Goal: Task Accomplishment & Management: Complete application form

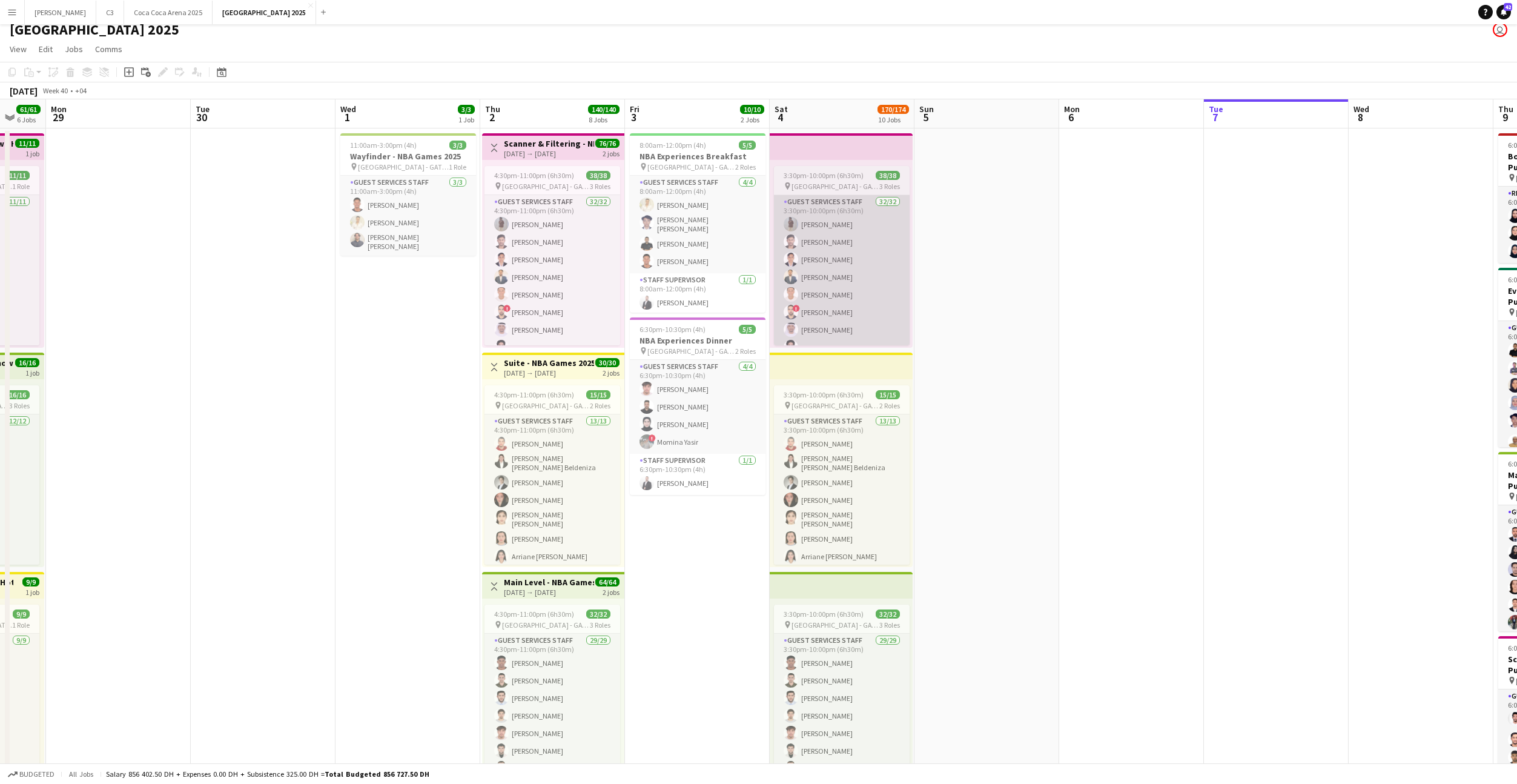
scroll to position [0, 331]
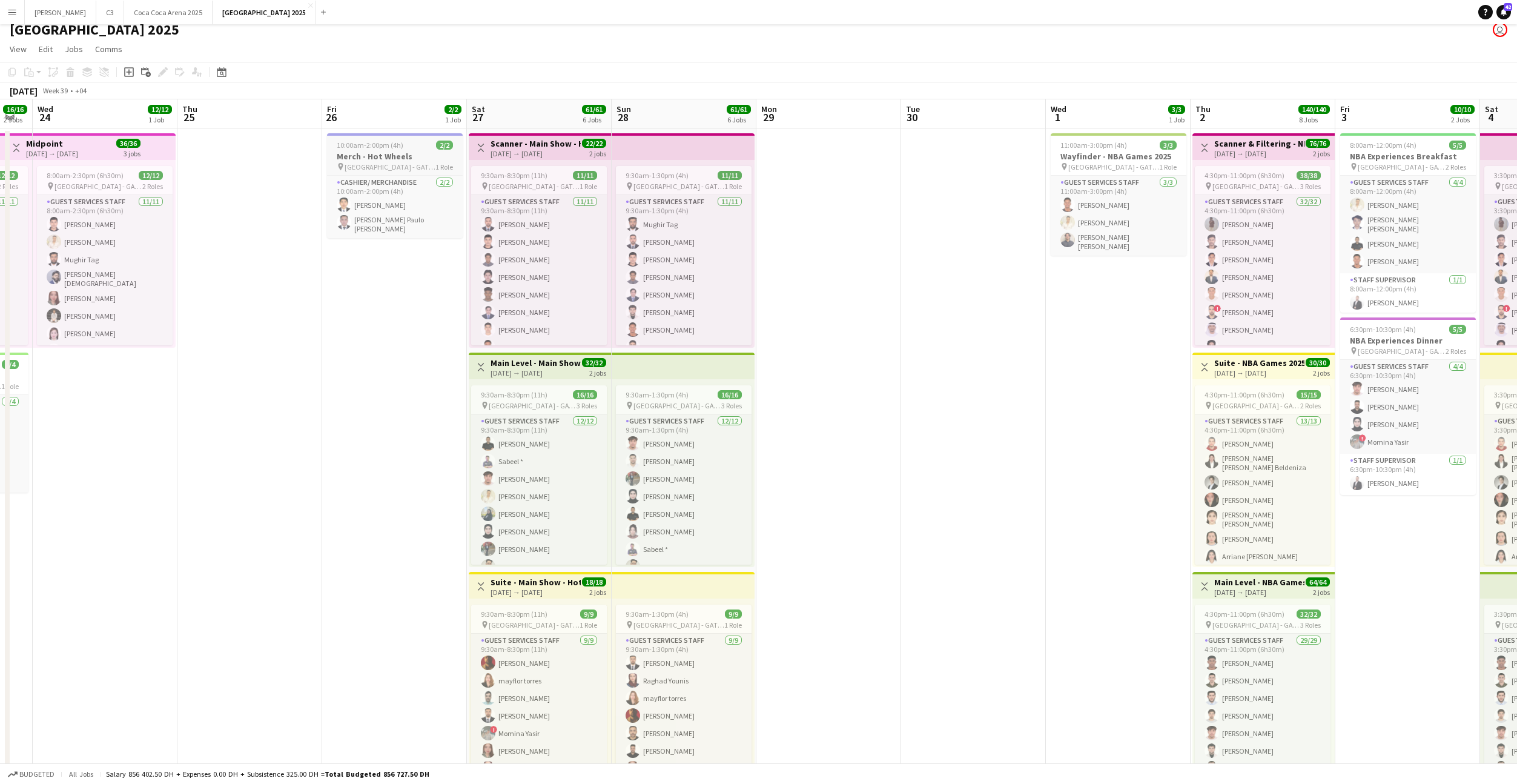
click at [375, 159] on h3 "Merch - Hot Wheels" at bounding box center [395, 156] width 136 height 11
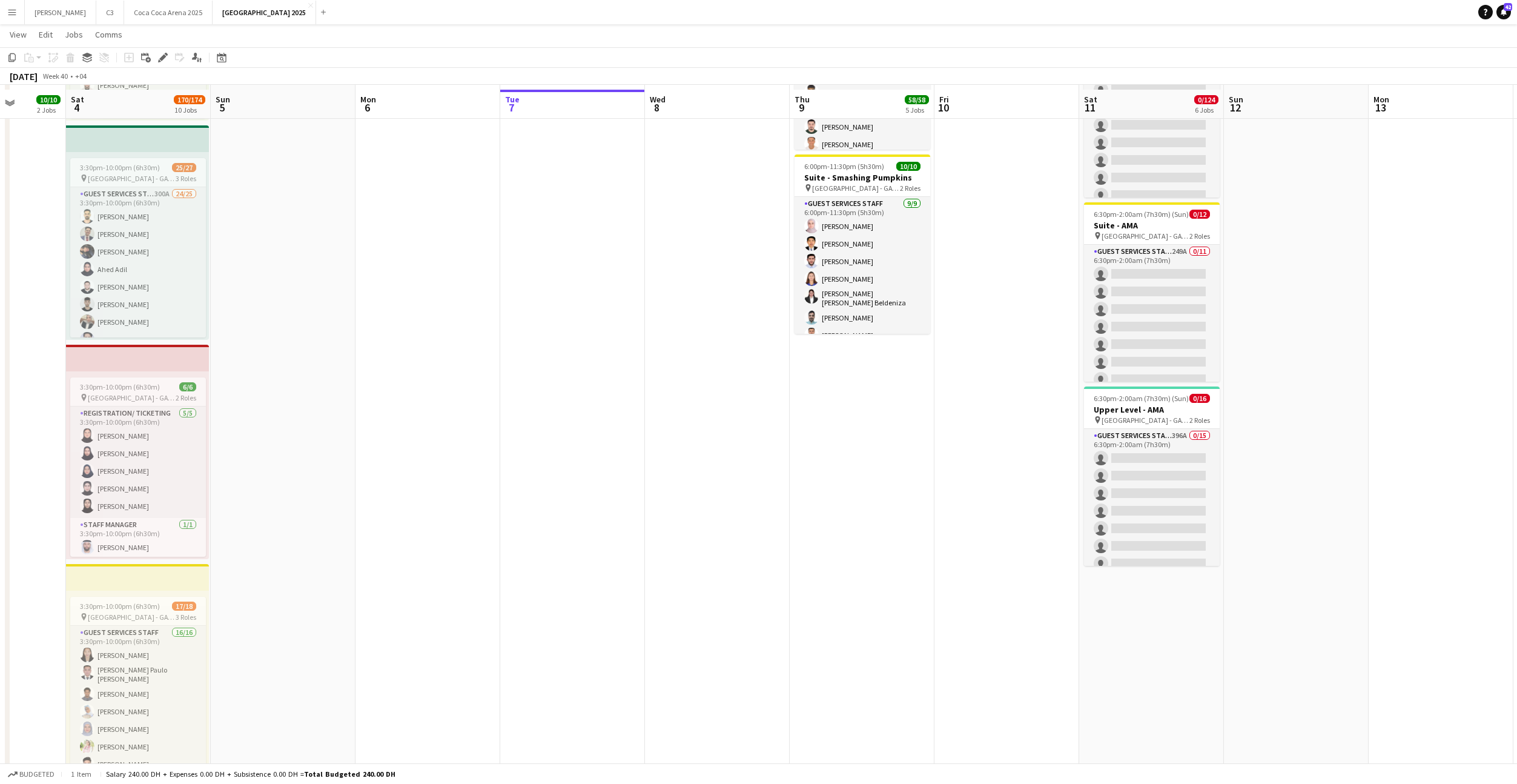
scroll to position [680, 0]
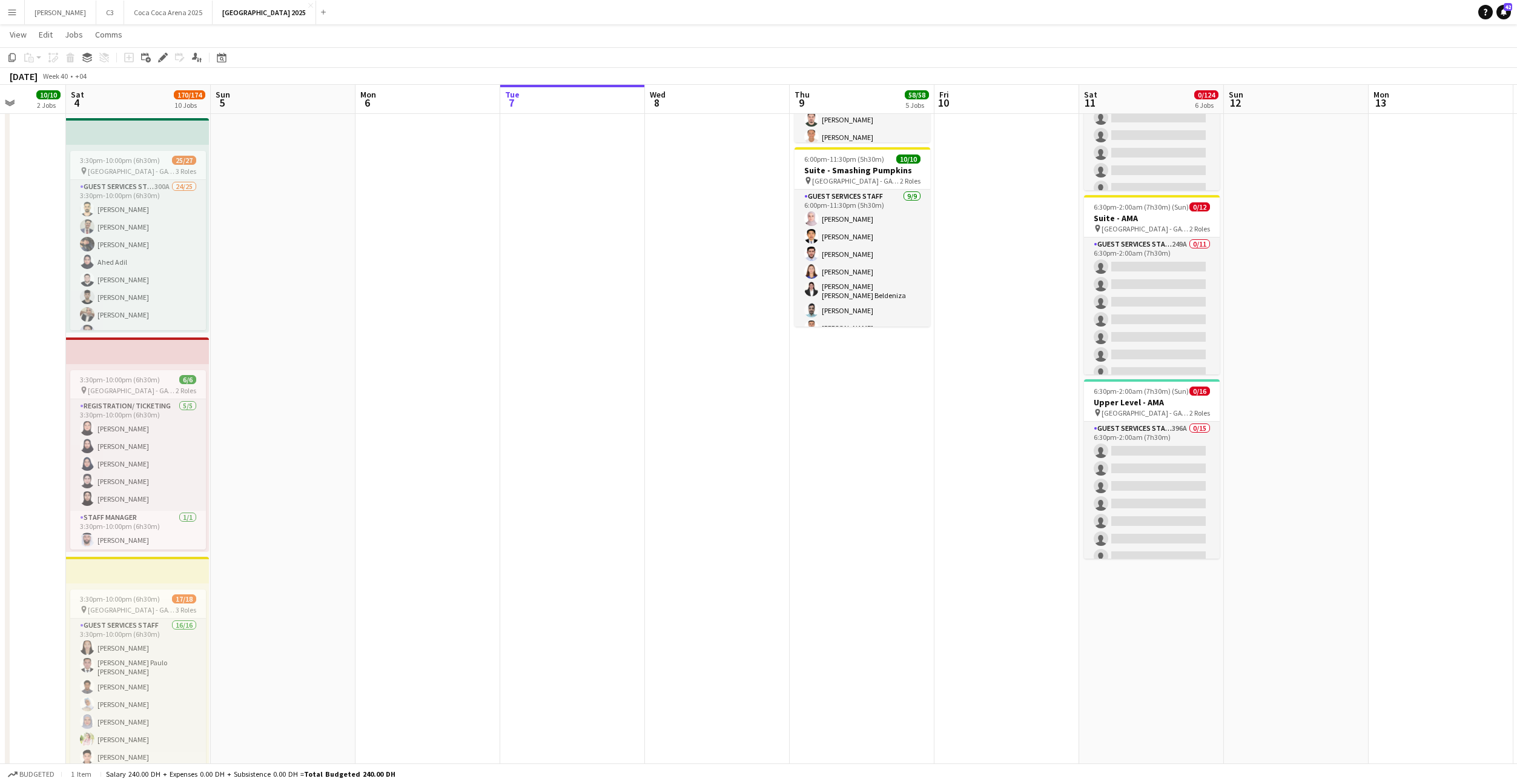
click at [882, 397] on app-date-cell "6:00pm-11:30pm (5h30m) 3/3 Box Office - Smashing Pumpkins pin [GEOGRAPHIC_DATA]…" at bounding box center [862, 522] width 145 height 2133
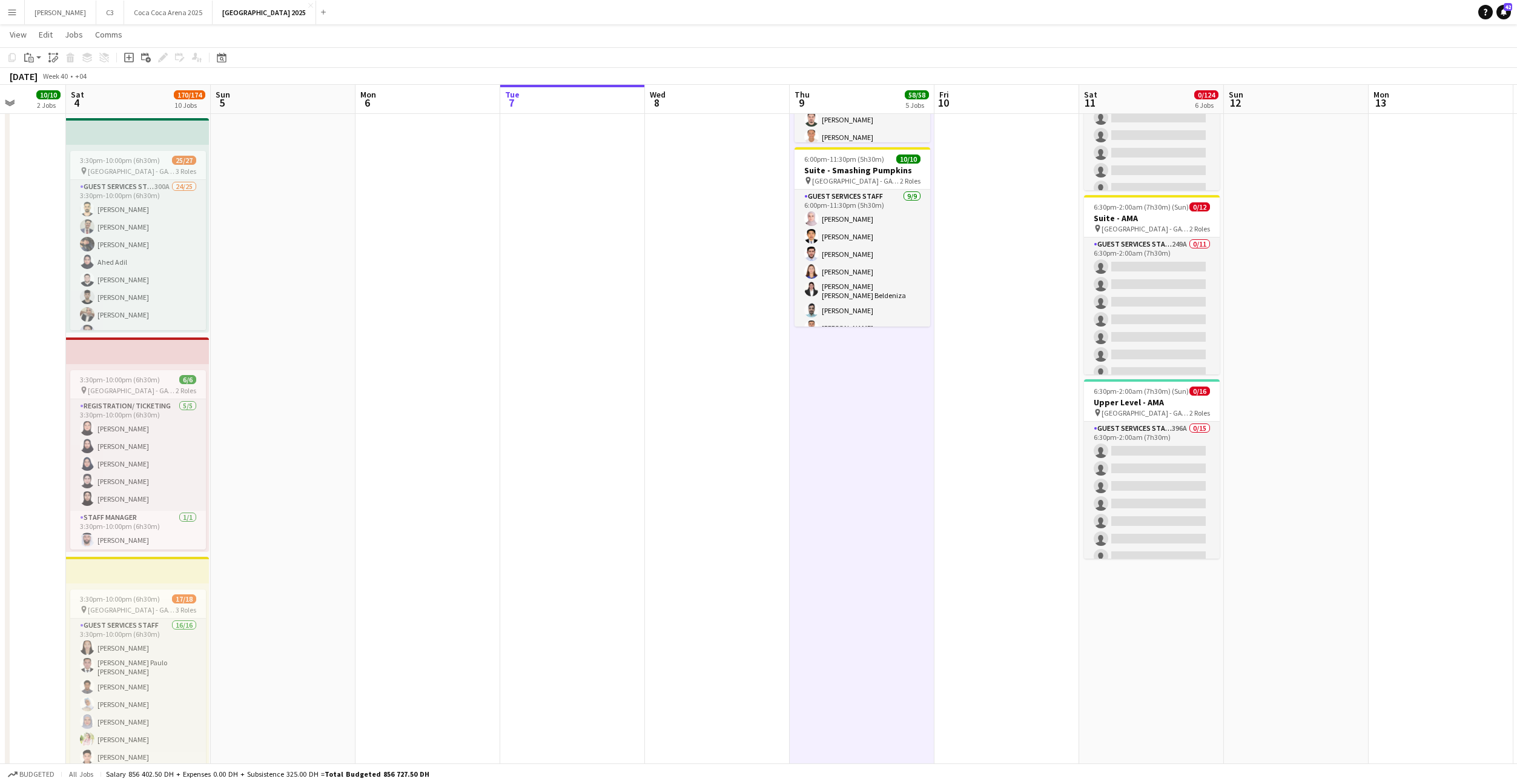
click at [882, 378] on app-card-role "Guest Services Staff [DATE] 6:00pm-11:30pm (5h30m) [PERSON_NAME] [PERSON_NAME] …" at bounding box center [862, 284] width 136 height 189
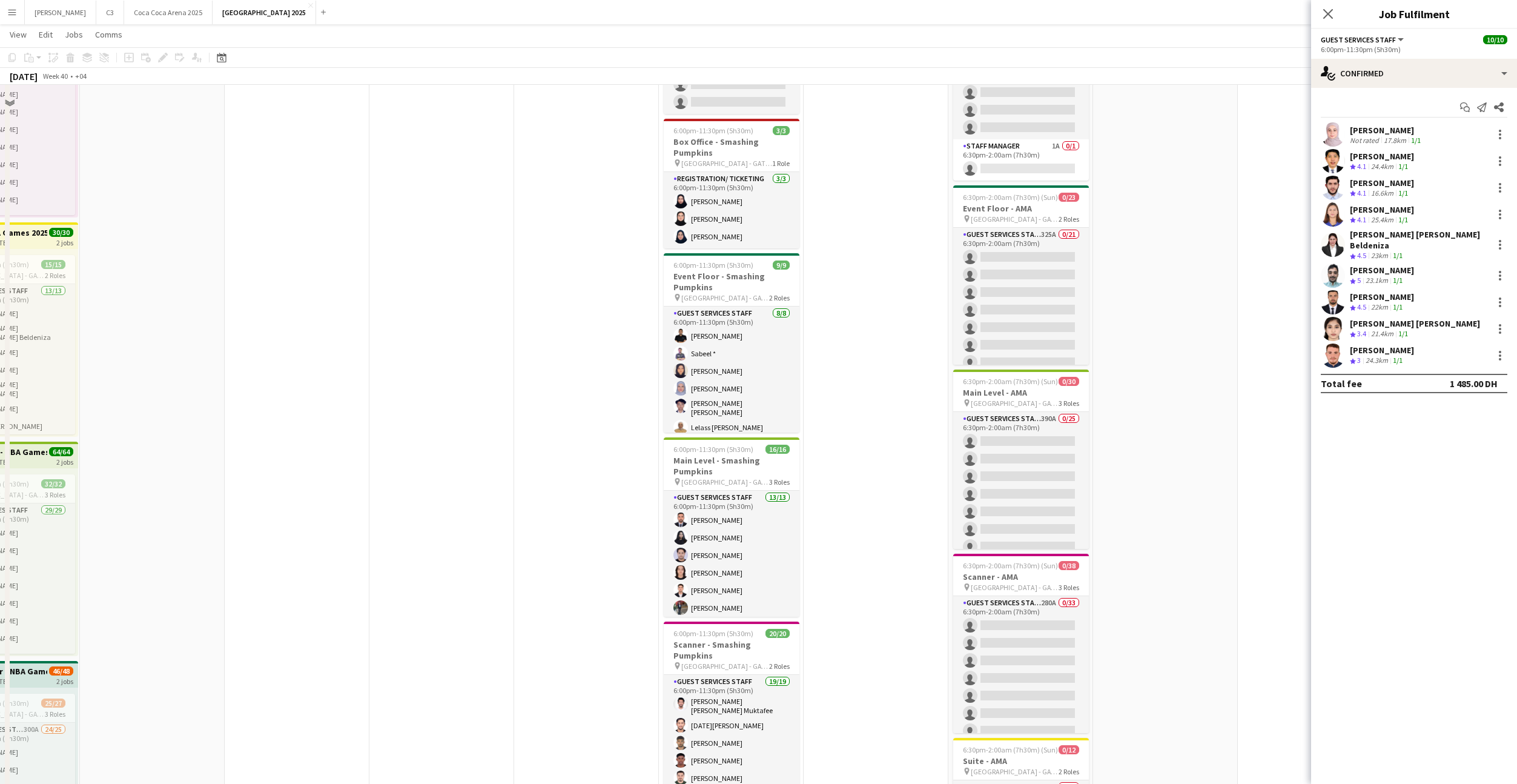
scroll to position [0, 0]
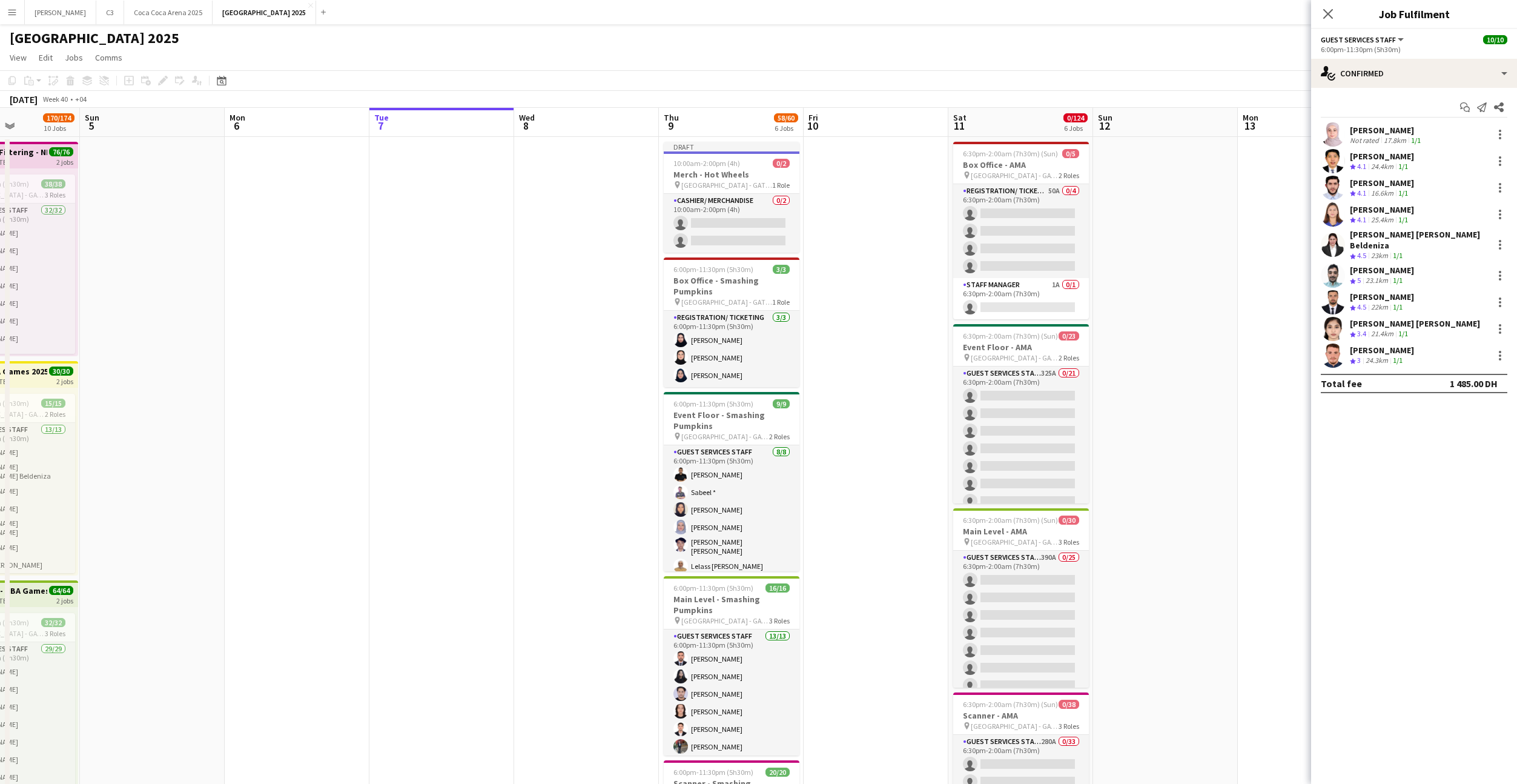
click at [707, 174] on h3 "Merch - Hot Wheels" at bounding box center [732, 174] width 136 height 11
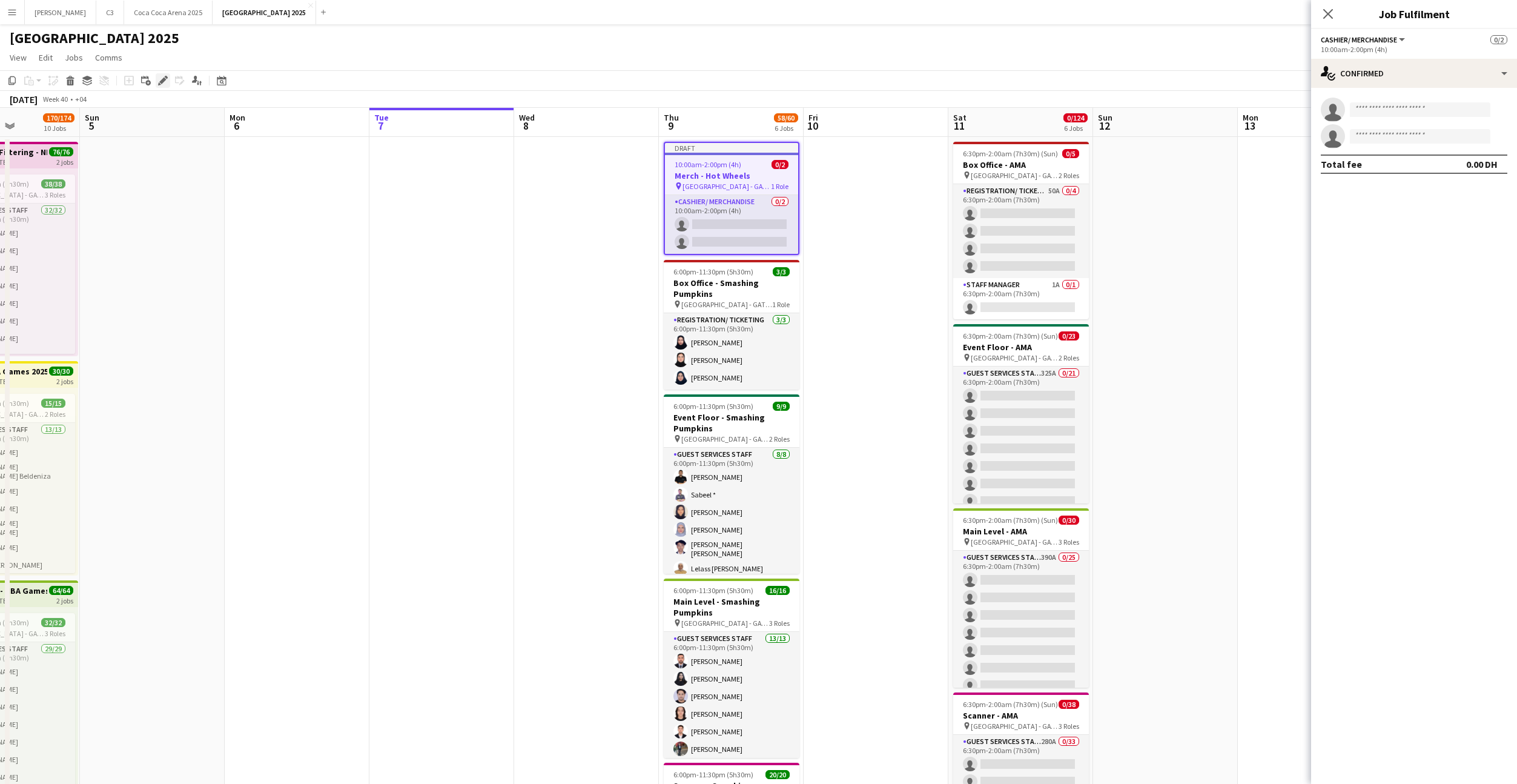
click at [165, 83] on icon "Edit" at bounding box center [162, 80] width 9 height 9
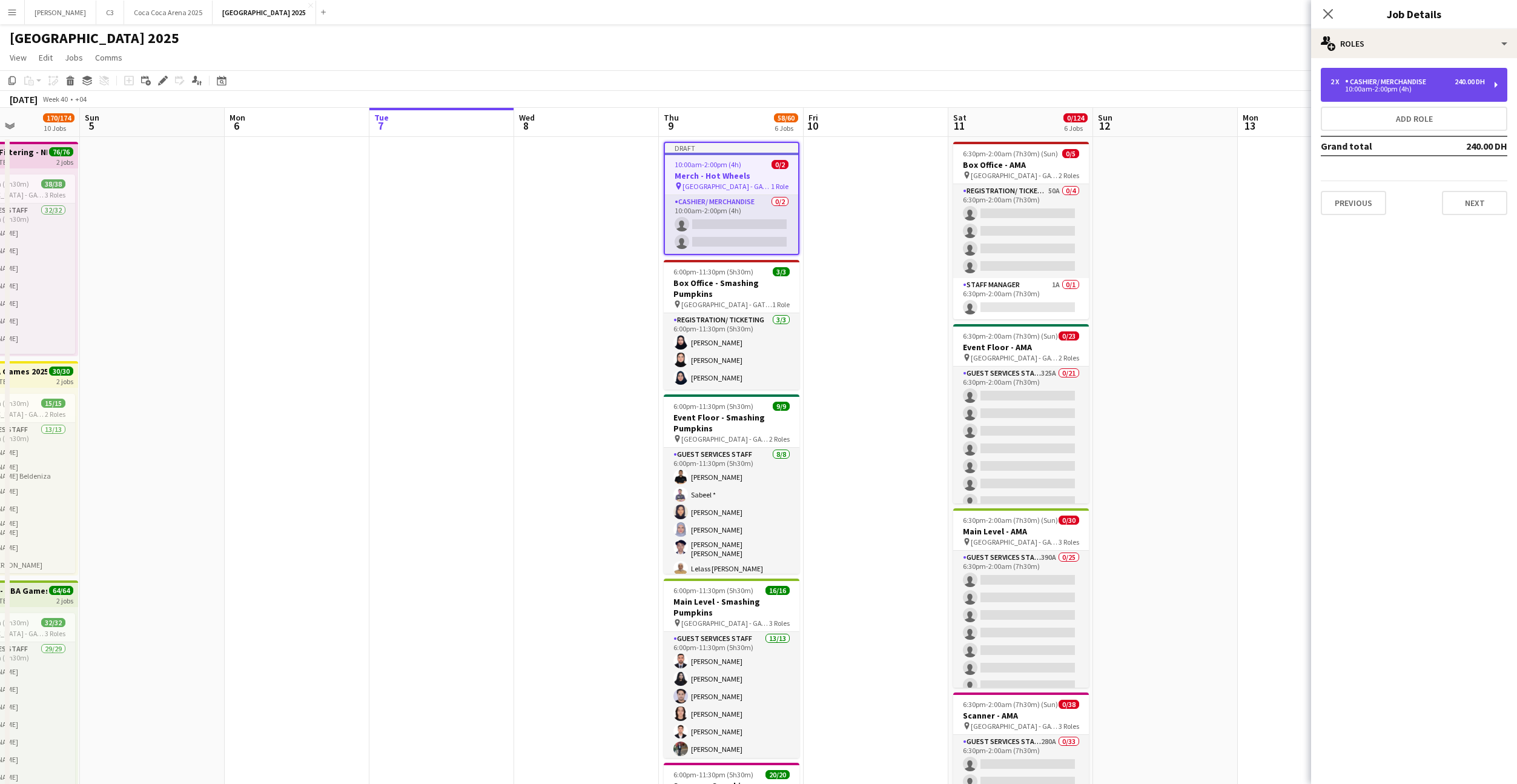
click at [1363, 95] on div "2 x Cashier/ Merchandise 240.00 DH 10:00am-2:00pm (4h)" at bounding box center [1414, 84] width 187 height 34
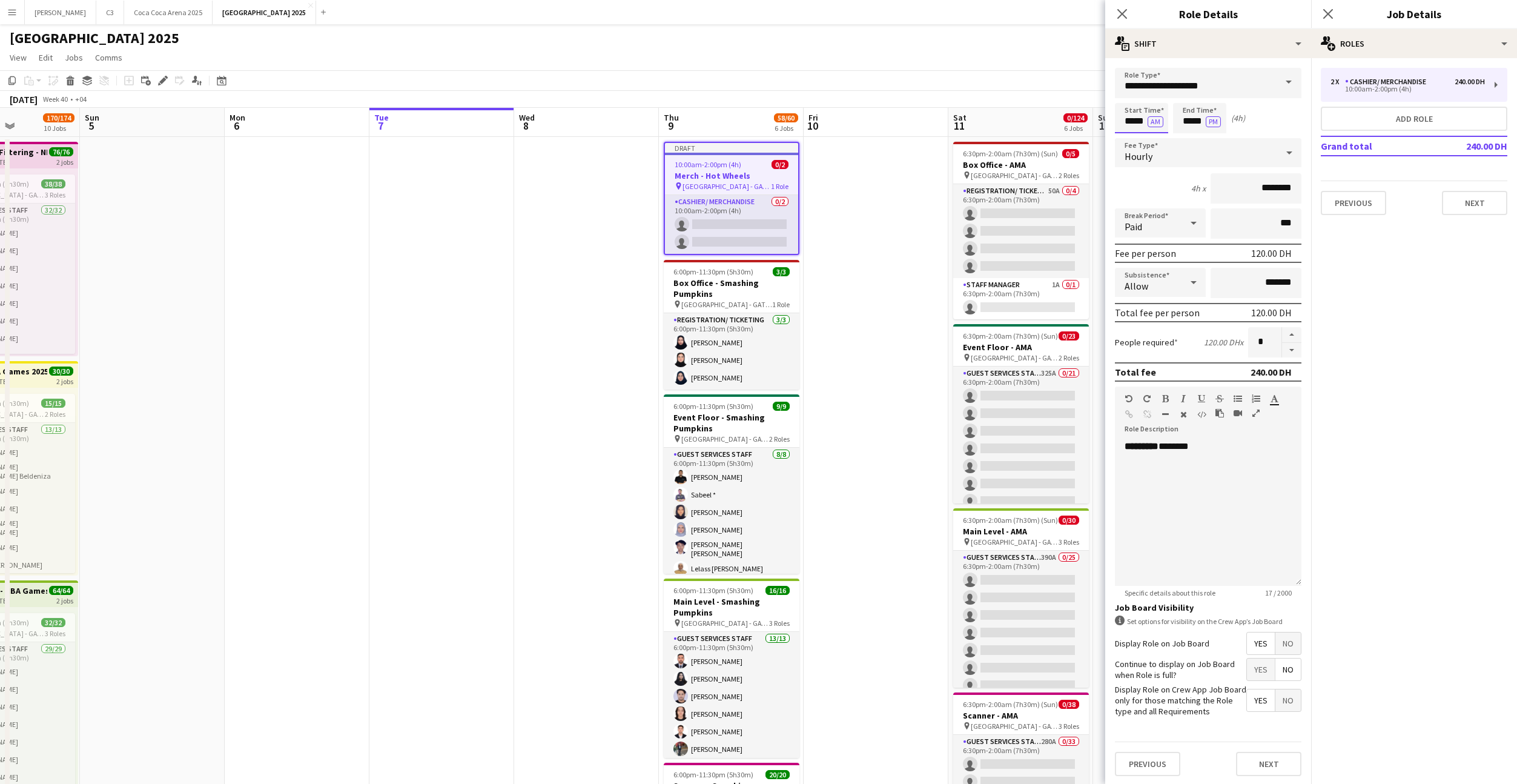
click at [1142, 121] on input "*****" at bounding box center [1142, 118] width 53 height 30
click at [1149, 129] on input "*****" at bounding box center [1142, 118] width 53 height 30
type input "*****"
click at [1152, 123] on button "AM" at bounding box center [1156, 121] width 16 height 11
type input "*****"
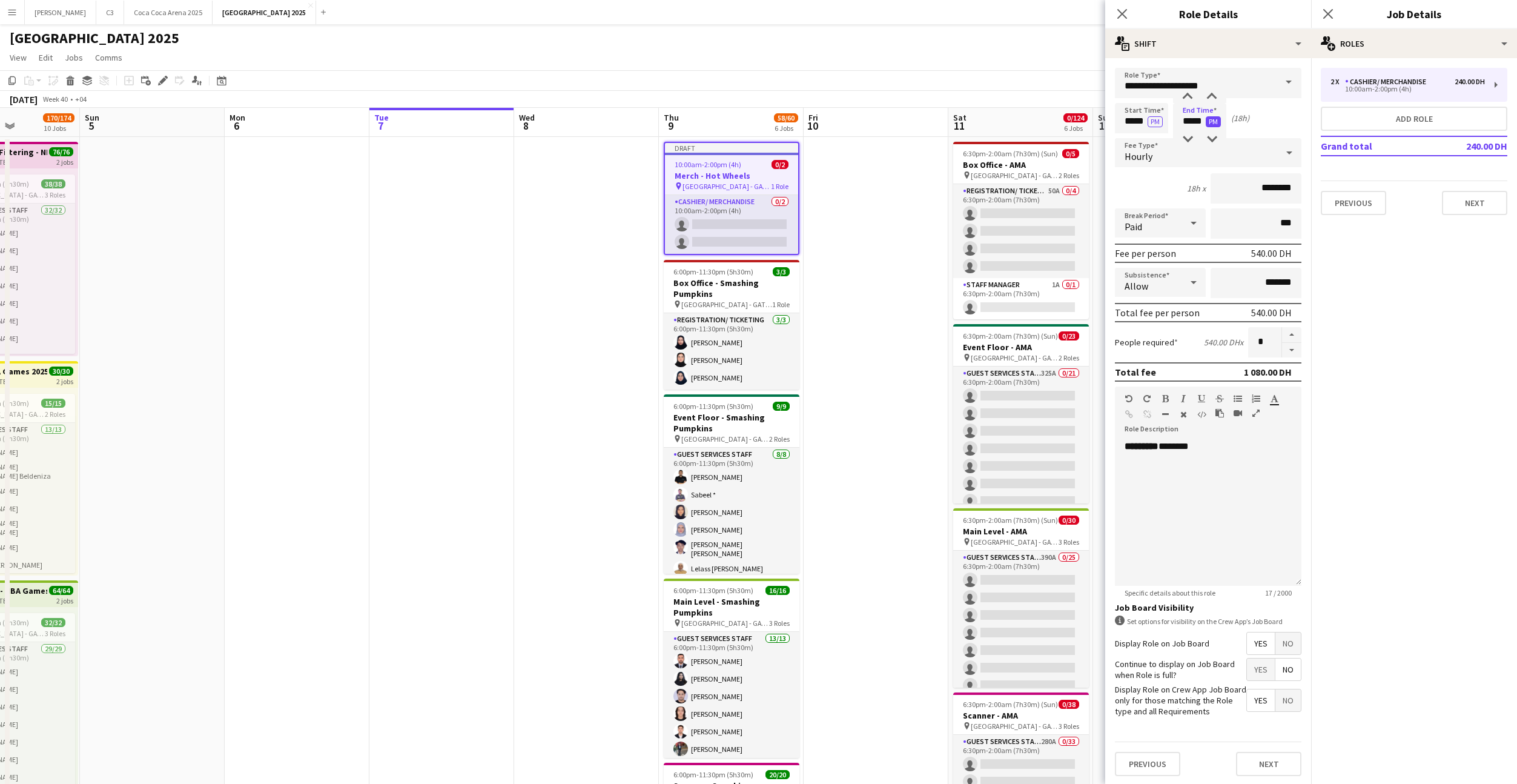
click at [1212, 122] on button "PM" at bounding box center [1213, 121] width 15 height 11
click at [1261, 767] on button "Next" at bounding box center [1269, 764] width 65 height 24
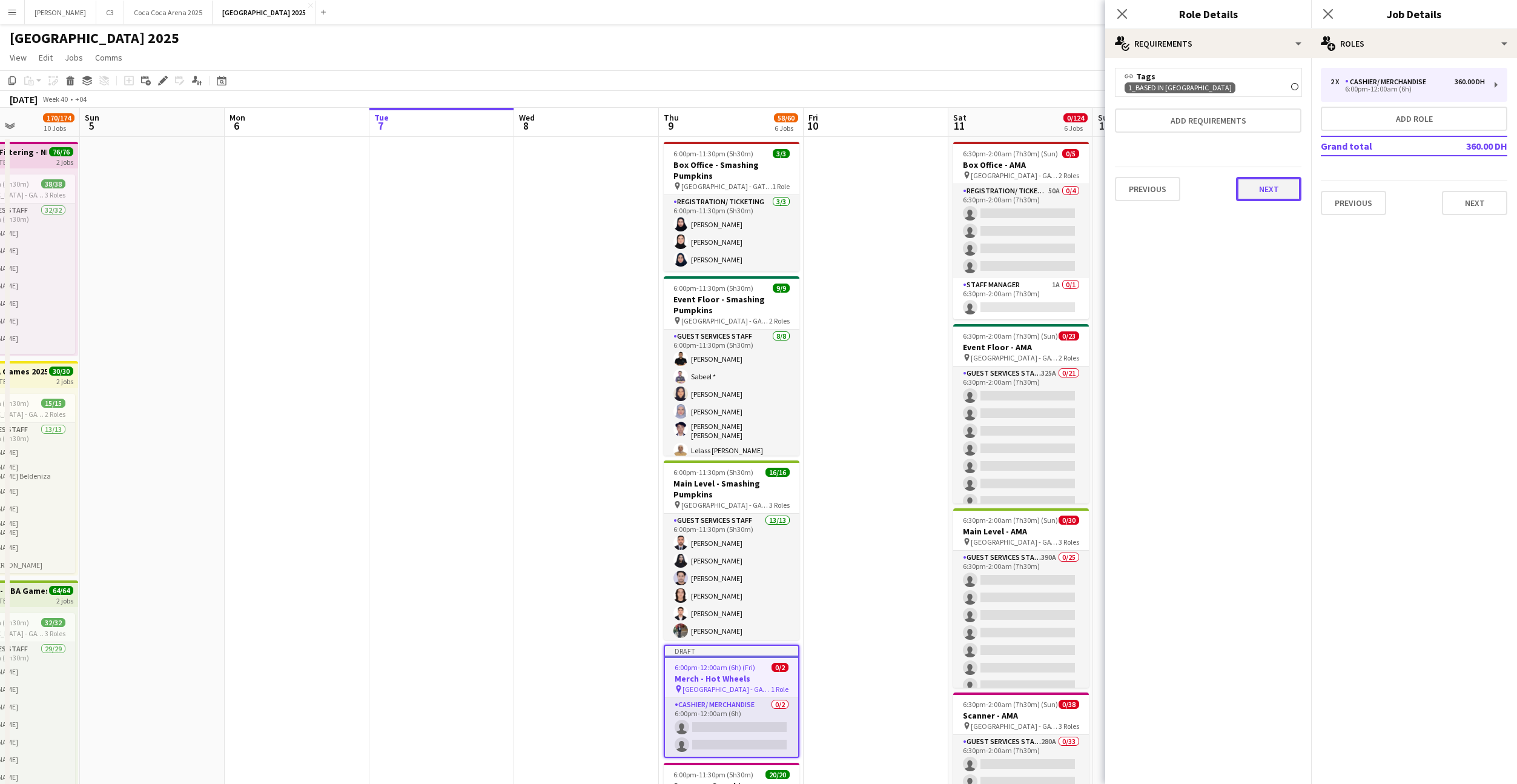
click at [1274, 195] on button "Next" at bounding box center [1269, 189] width 65 height 24
click at [1468, 193] on button "Next" at bounding box center [1475, 203] width 65 height 24
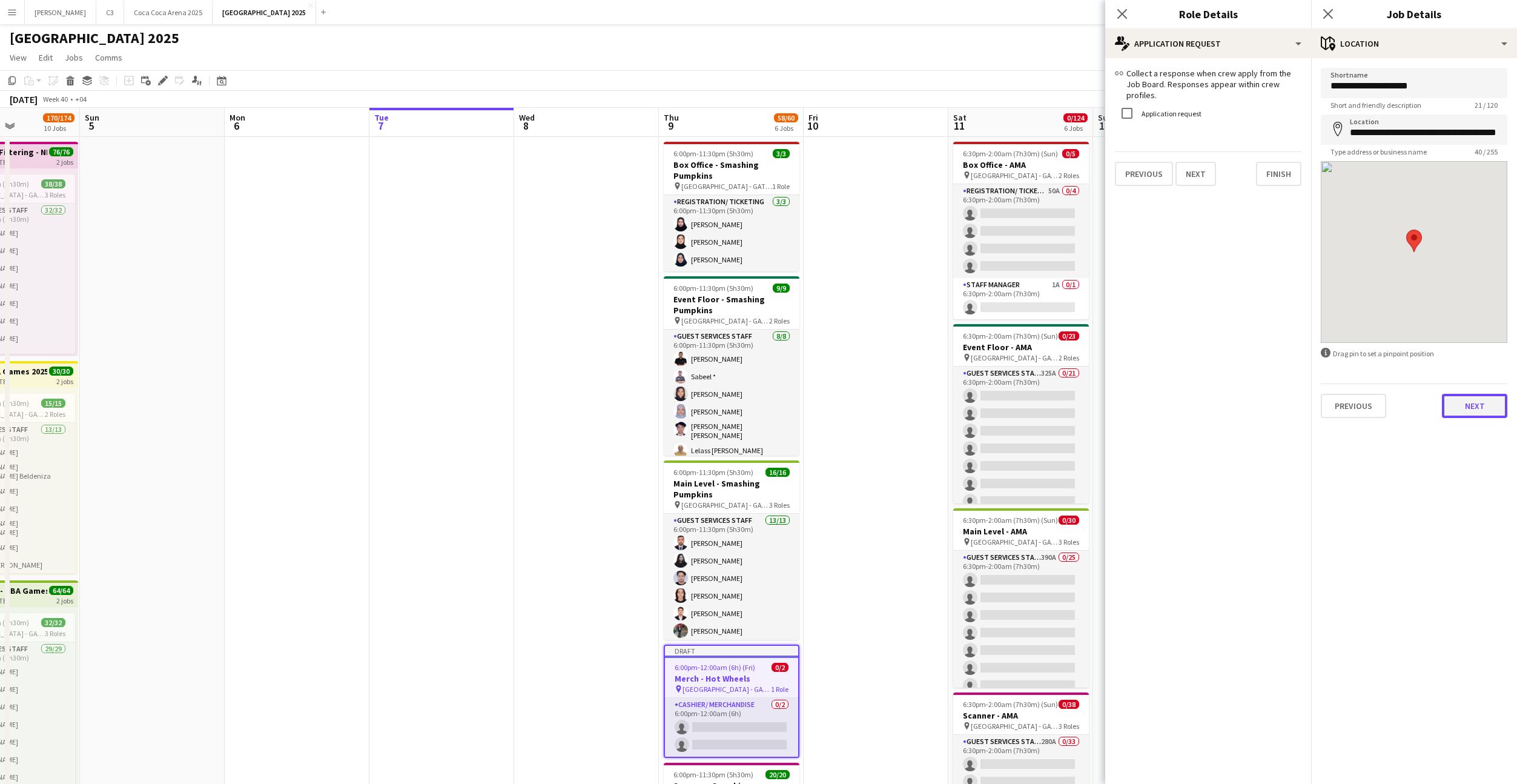
click at [1465, 396] on button "Next" at bounding box center [1475, 406] width 65 height 24
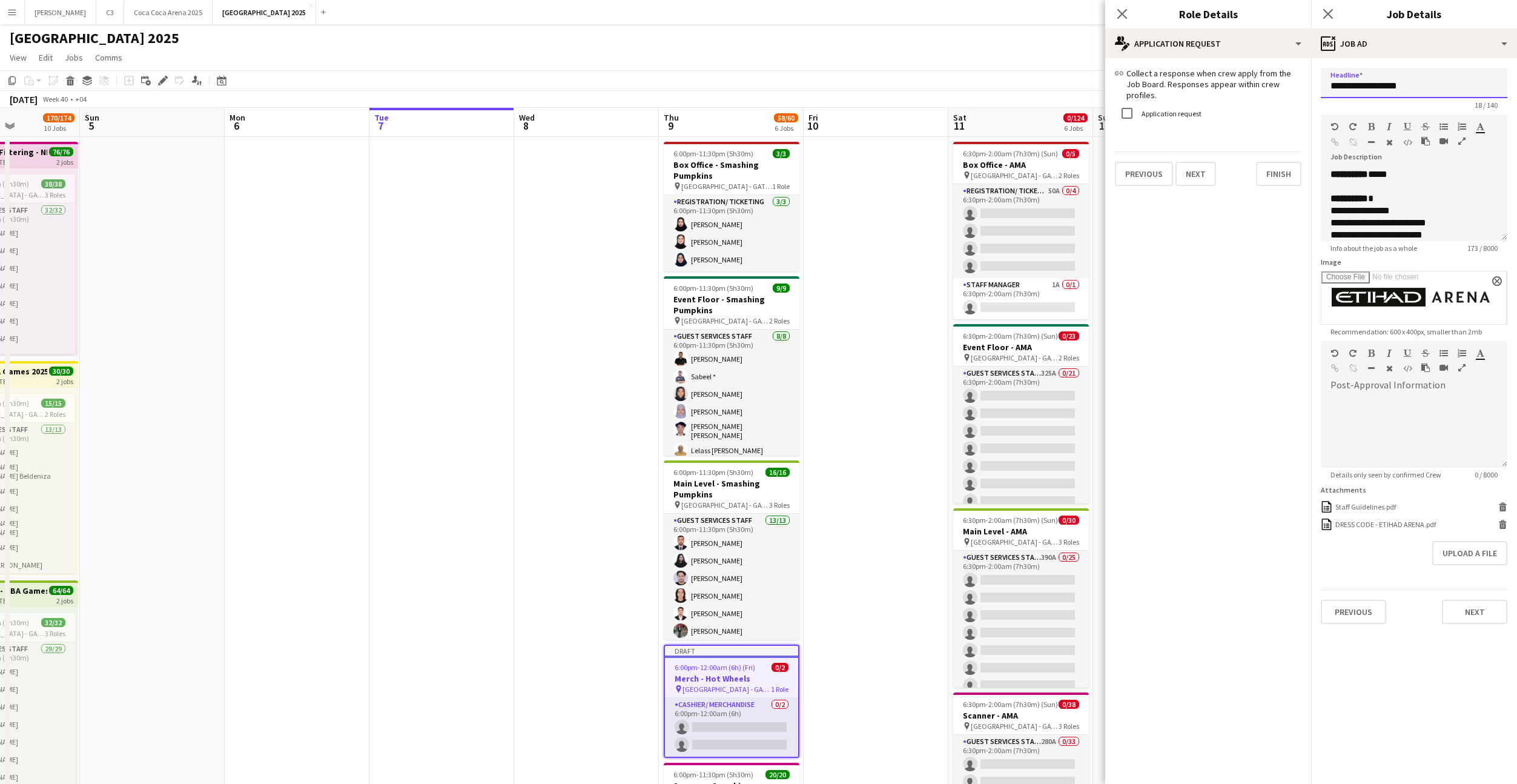
click at [1424, 84] on input "**********" at bounding box center [1414, 83] width 187 height 30
type input "**********"
drag, startPoint x: 1329, startPoint y: 200, endPoint x: 1327, endPoint y: 172, distance: 28.1
click at [1327, 175] on div "**********" at bounding box center [1414, 205] width 187 height 73
click at [1480, 611] on button "Next" at bounding box center [1475, 612] width 65 height 24
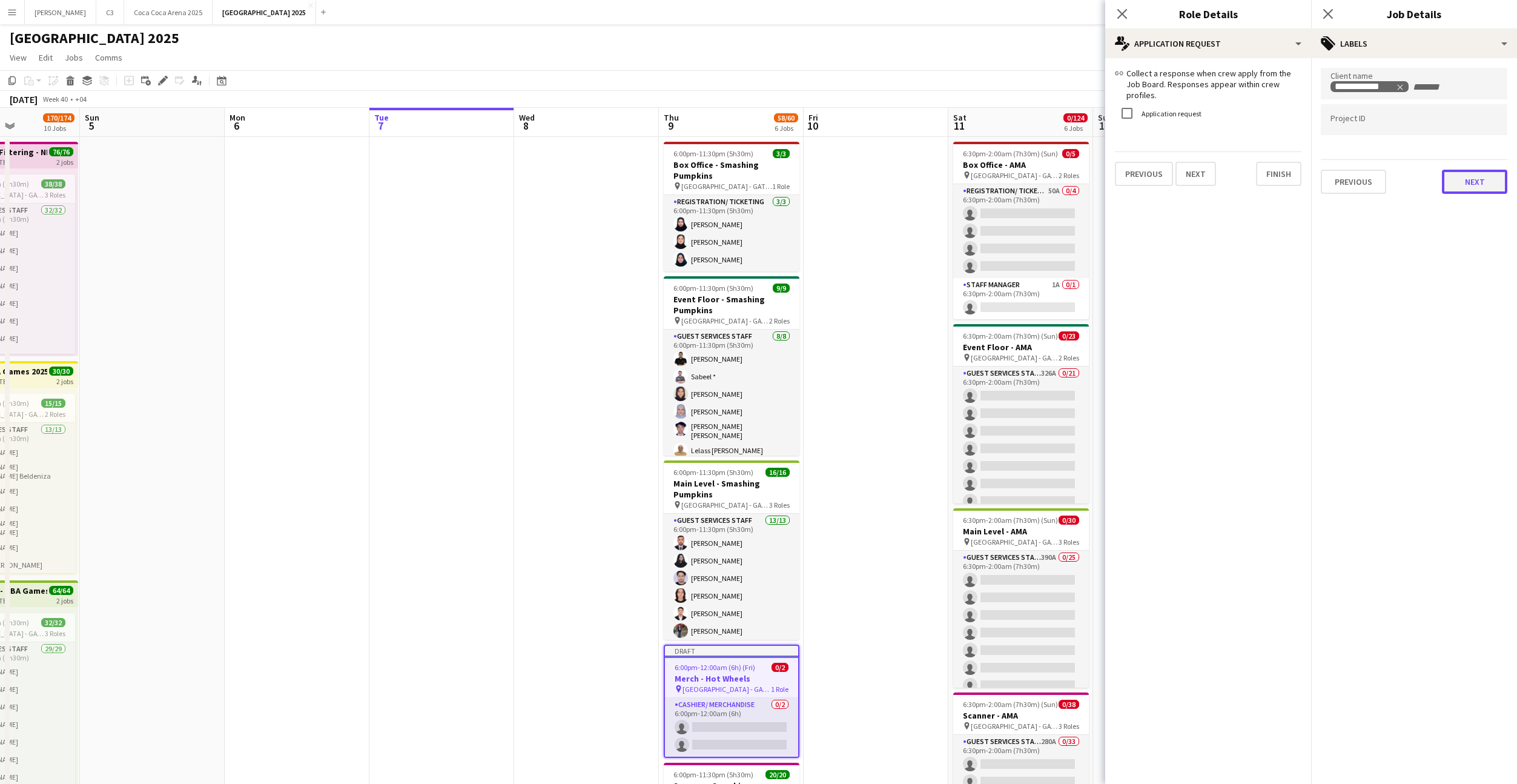
click at [1467, 183] on button "Next" at bounding box center [1475, 182] width 65 height 24
click at [1470, 128] on button "Next" at bounding box center [1475, 126] width 65 height 24
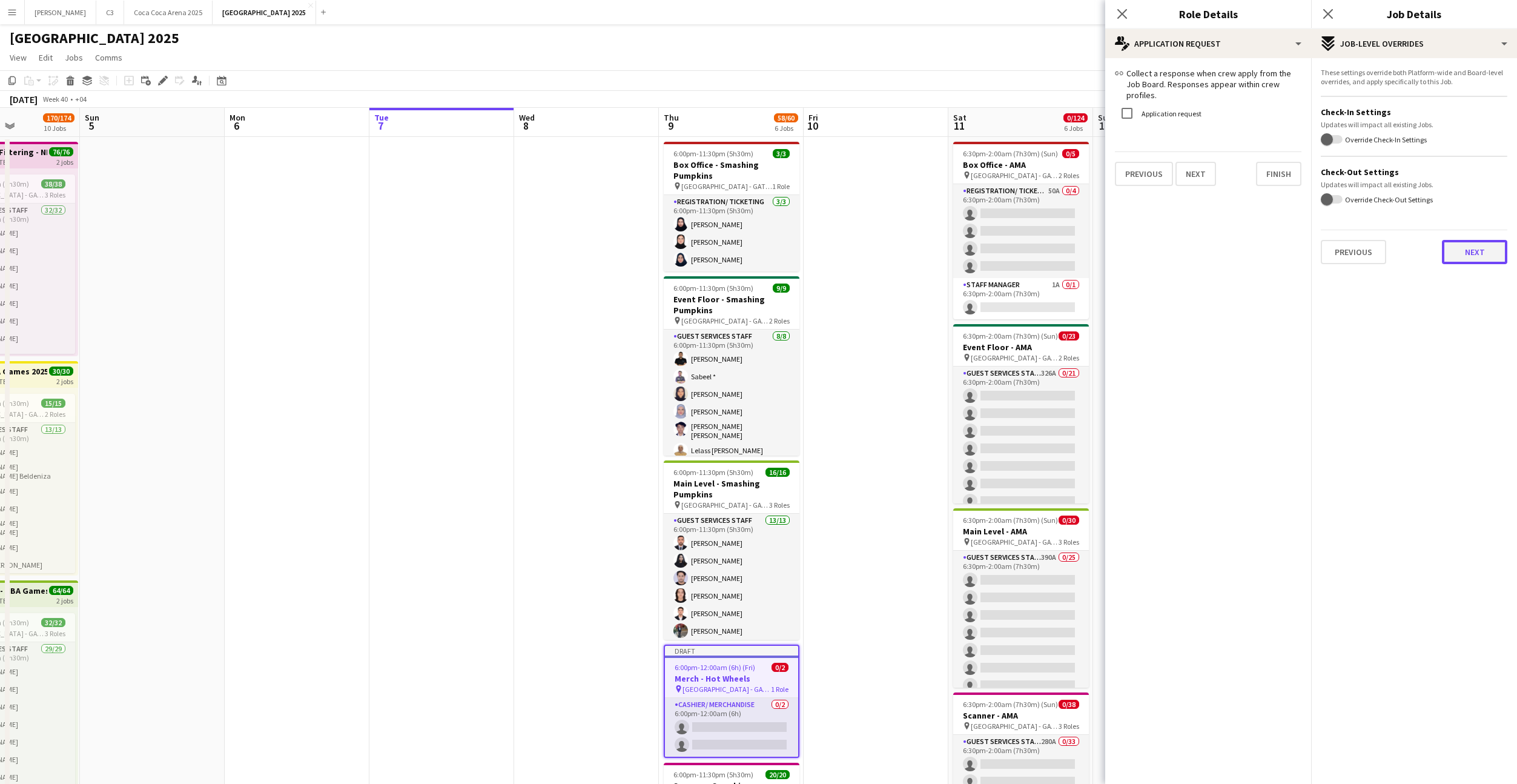
click at [1459, 252] on button "Next" at bounding box center [1475, 252] width 65 height 24
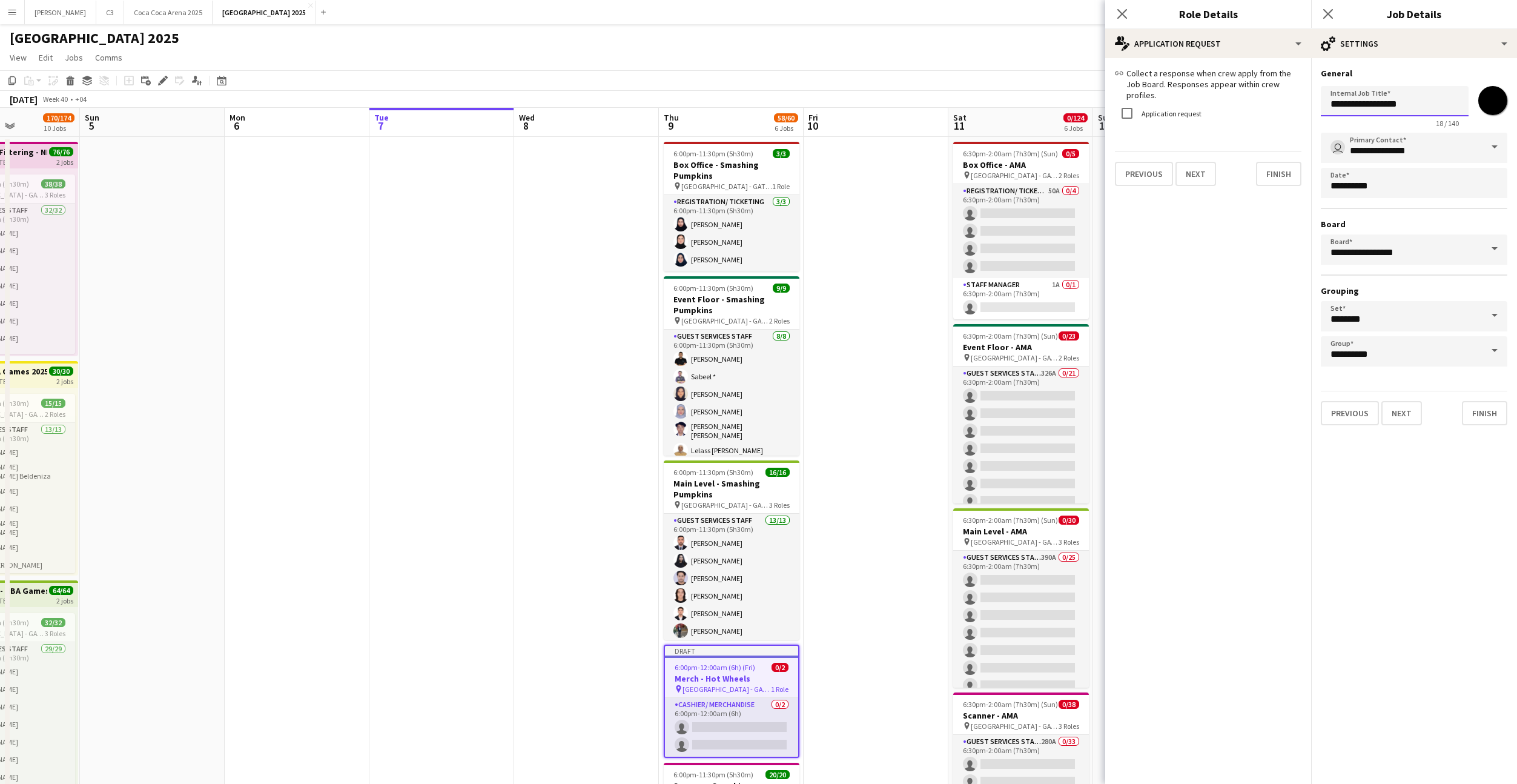
click at [1394, 106] on input "**********" at bounding box center [1395, 101] width 148 height 30
paste input "*******"
type input "**********"
click at [1475, 411] on button "Finish" at bounding box center [1485, 414] width 45 height 24
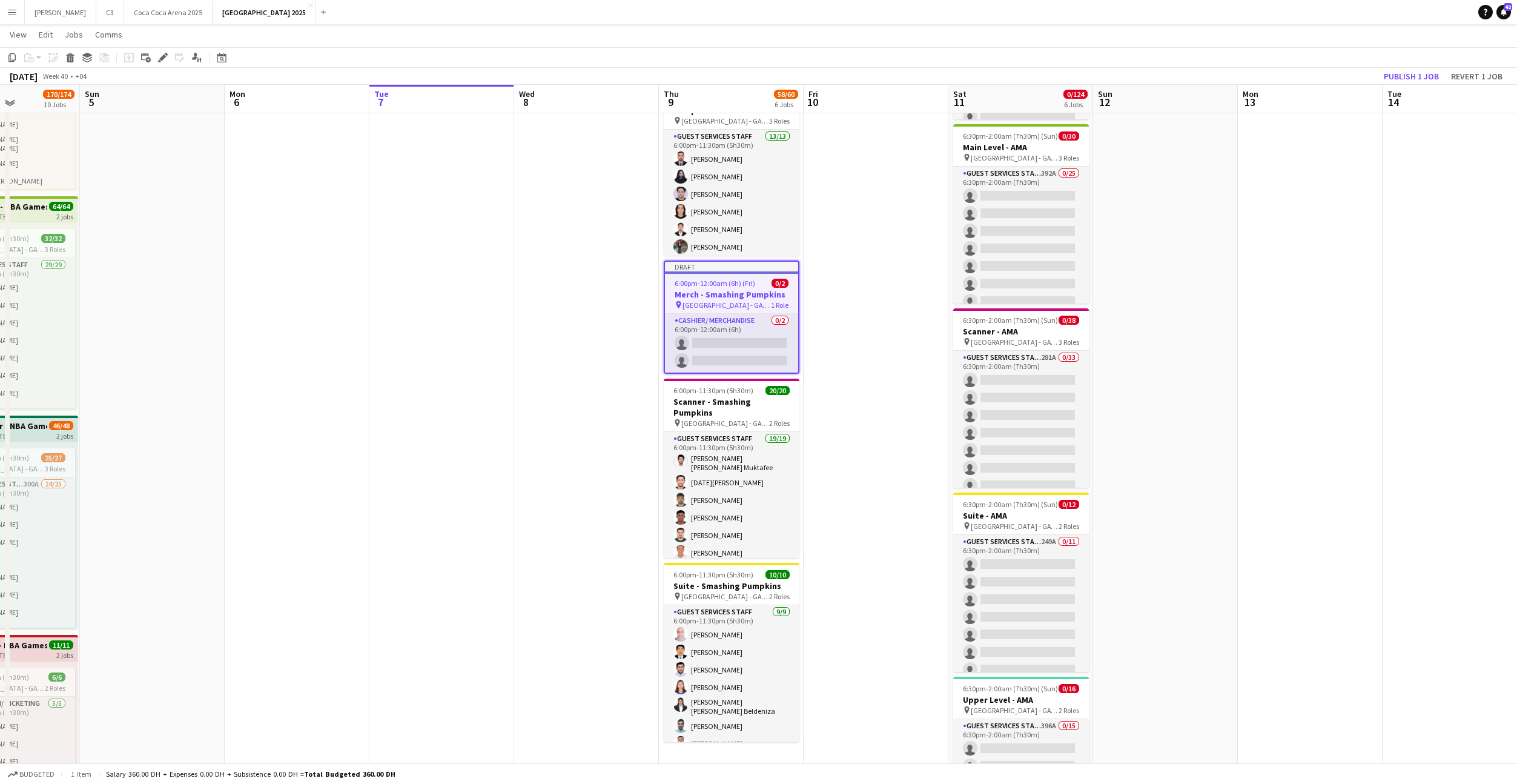
scroll to position [382, 0]
click at [1428, 69] on button "Publish 1 job" at bounding box center [1411, 76] width 65 height 16
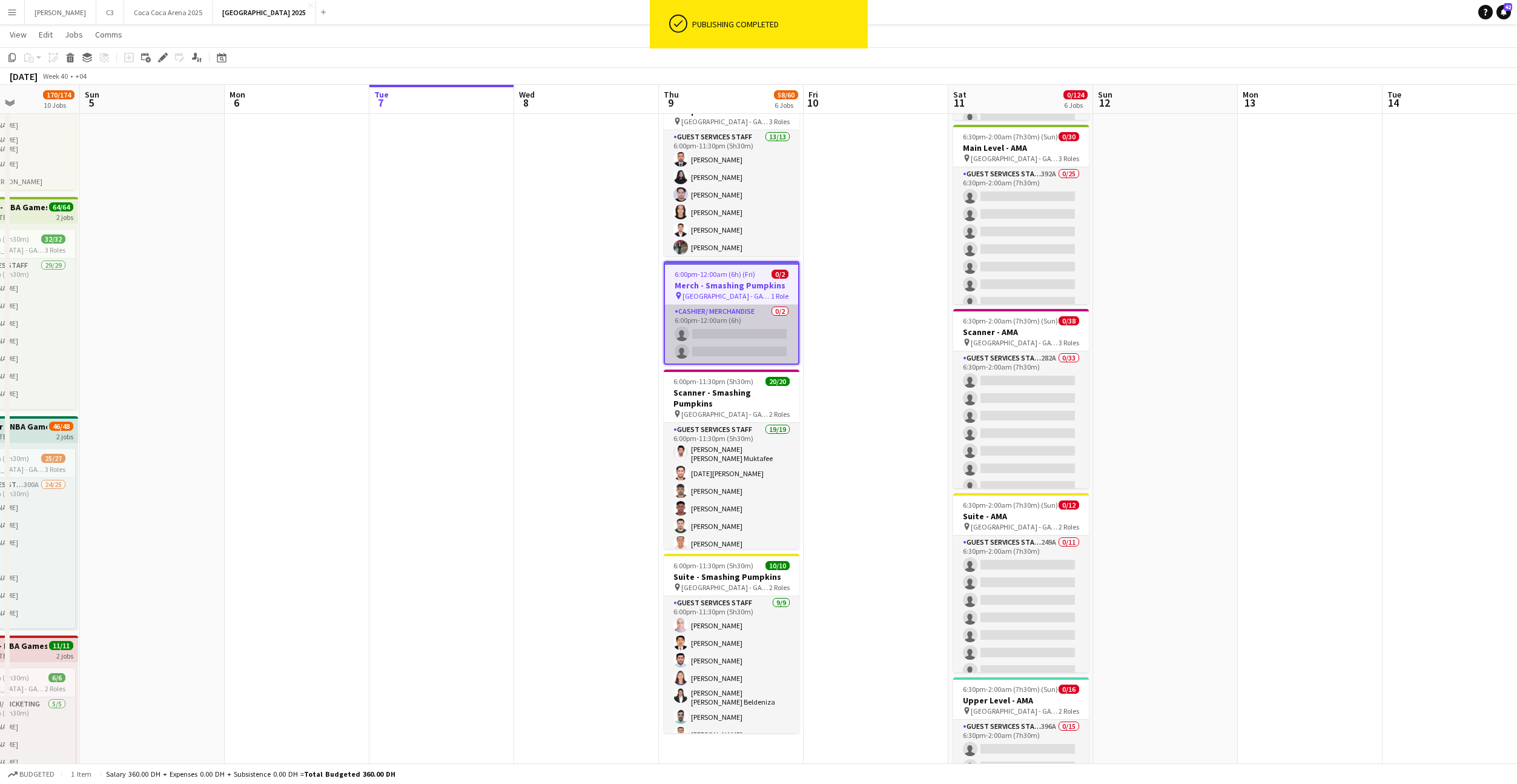
click at [727, 345] on app-card-role "Cashier/ Merchandise 0/2 6:00pm-12:00am (6h) single-neutral-actions single-neut…" at bounding box center [732, 334] width 134 height 59
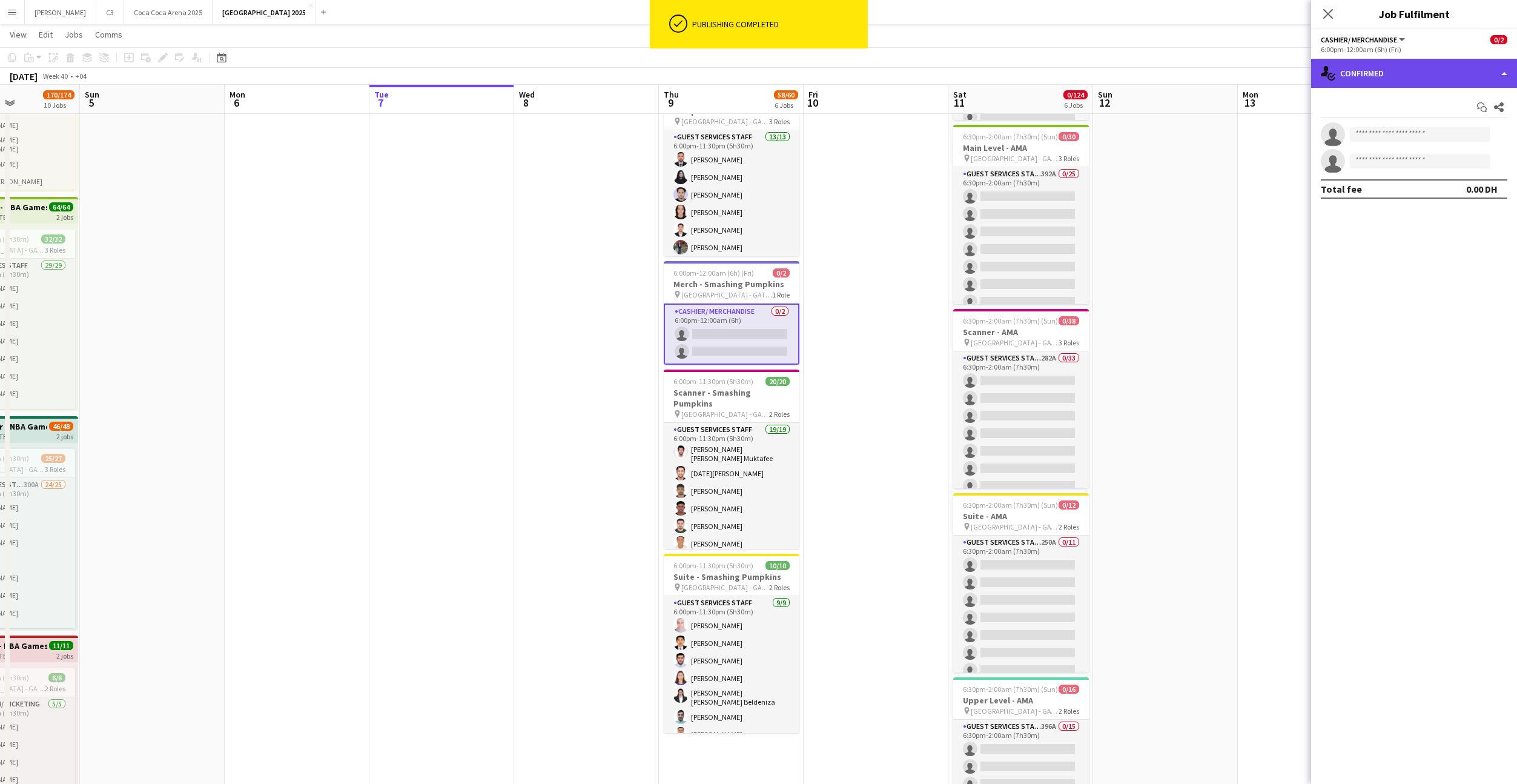
click at [1389, 79] on div "single-neutral-actions-check-2 Confirmed" at bounding box center [1414, 73] width 206 height 29
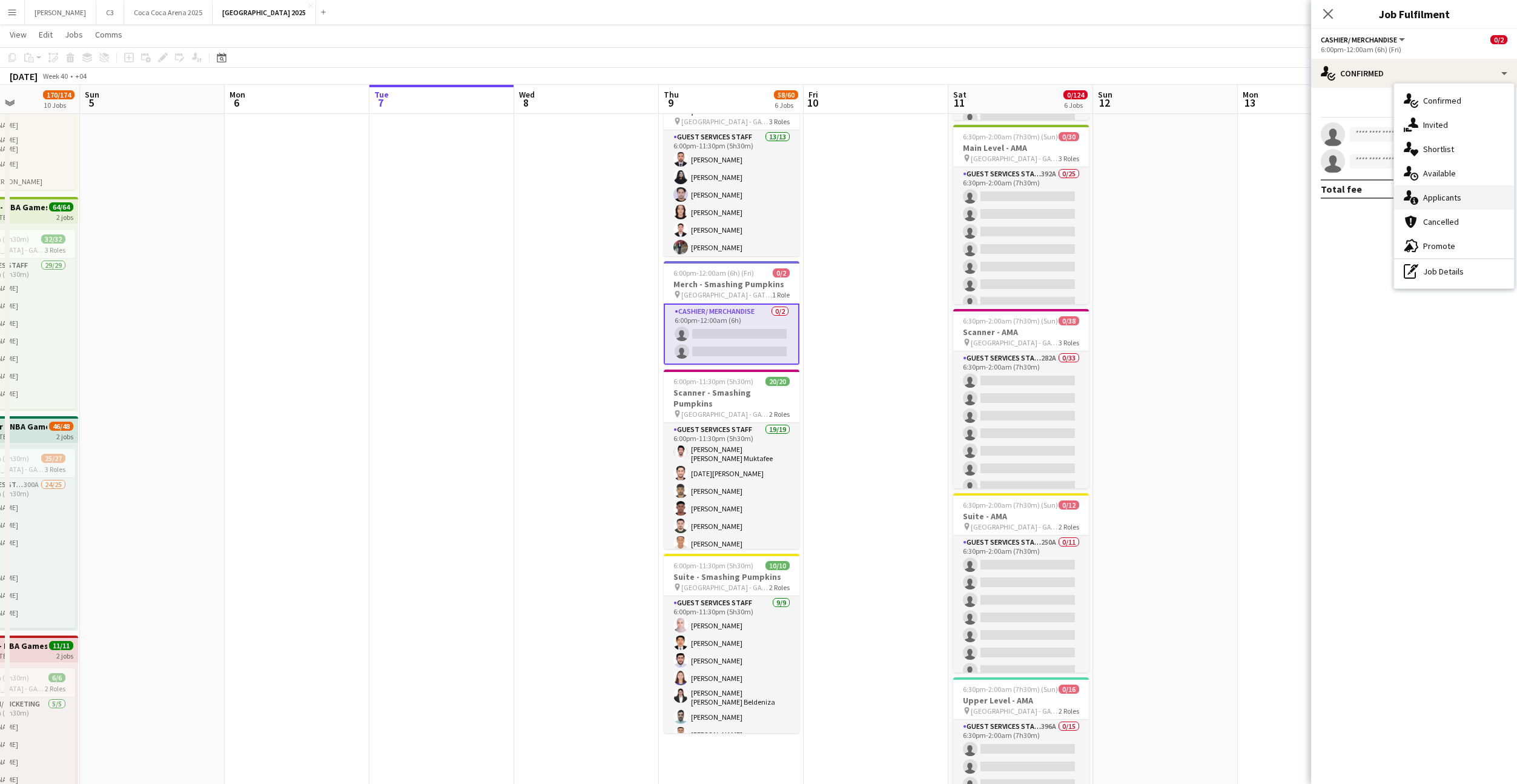
click at [1434, 203] on div "single-neutral-actions-information Applicants" at bounding box center [1454, 197] width 120 height 24
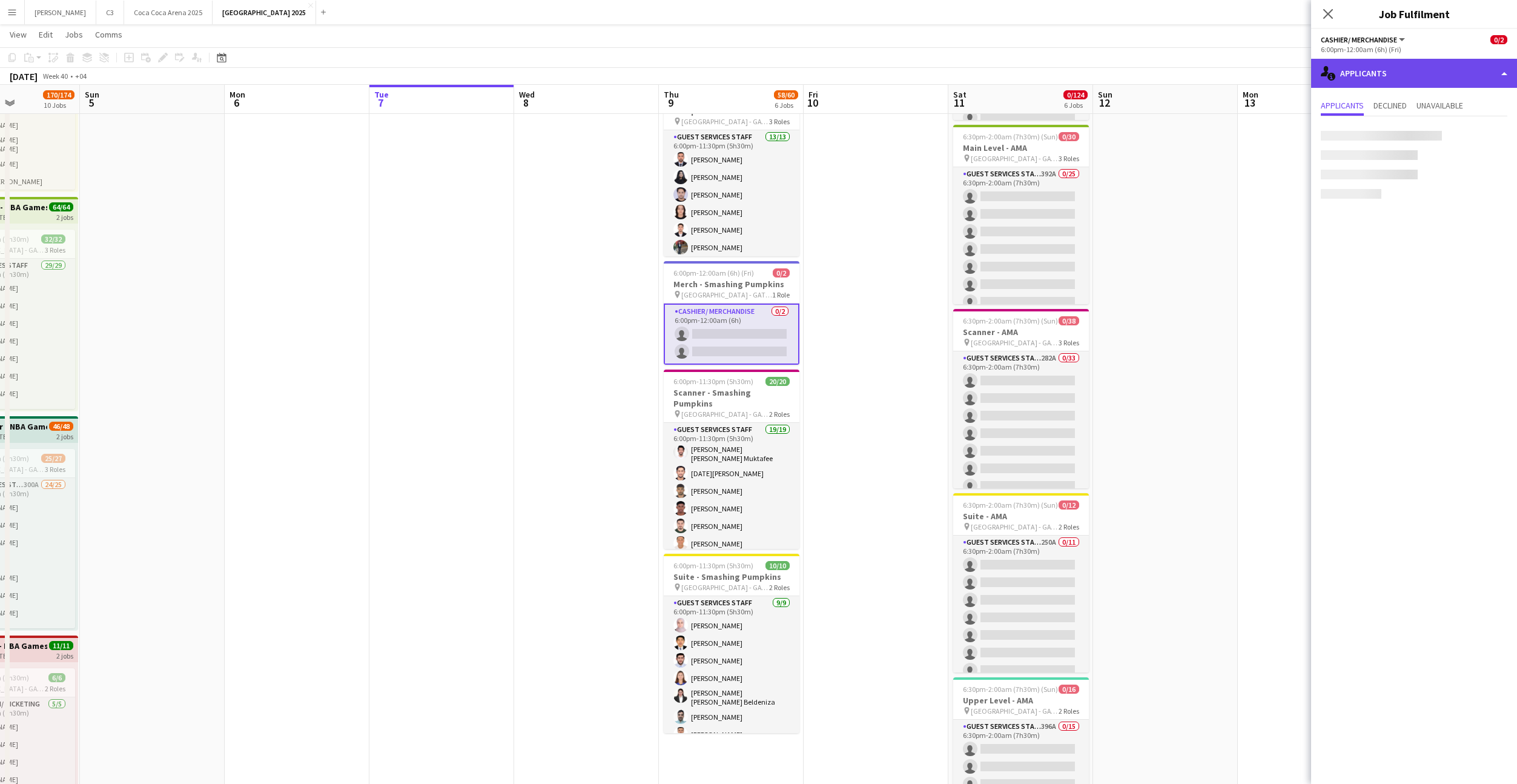
click at [1404, 71] on div "single-neutral-actions-information Applicants" at bounding box center [1414, 73] width 206 height 29
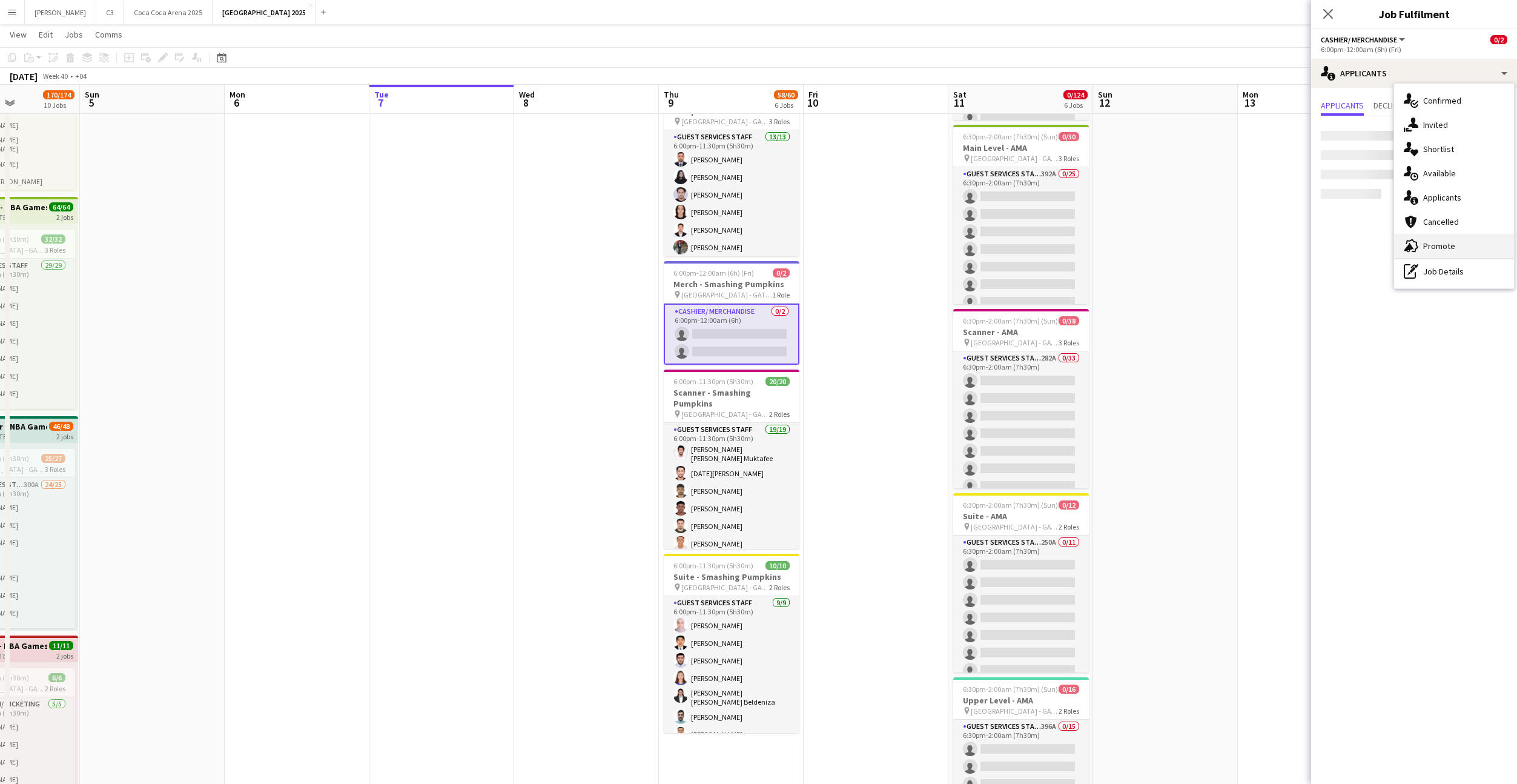
click at [1416, 243] on icon at bounding box center [1412, 246] width 12 height 14
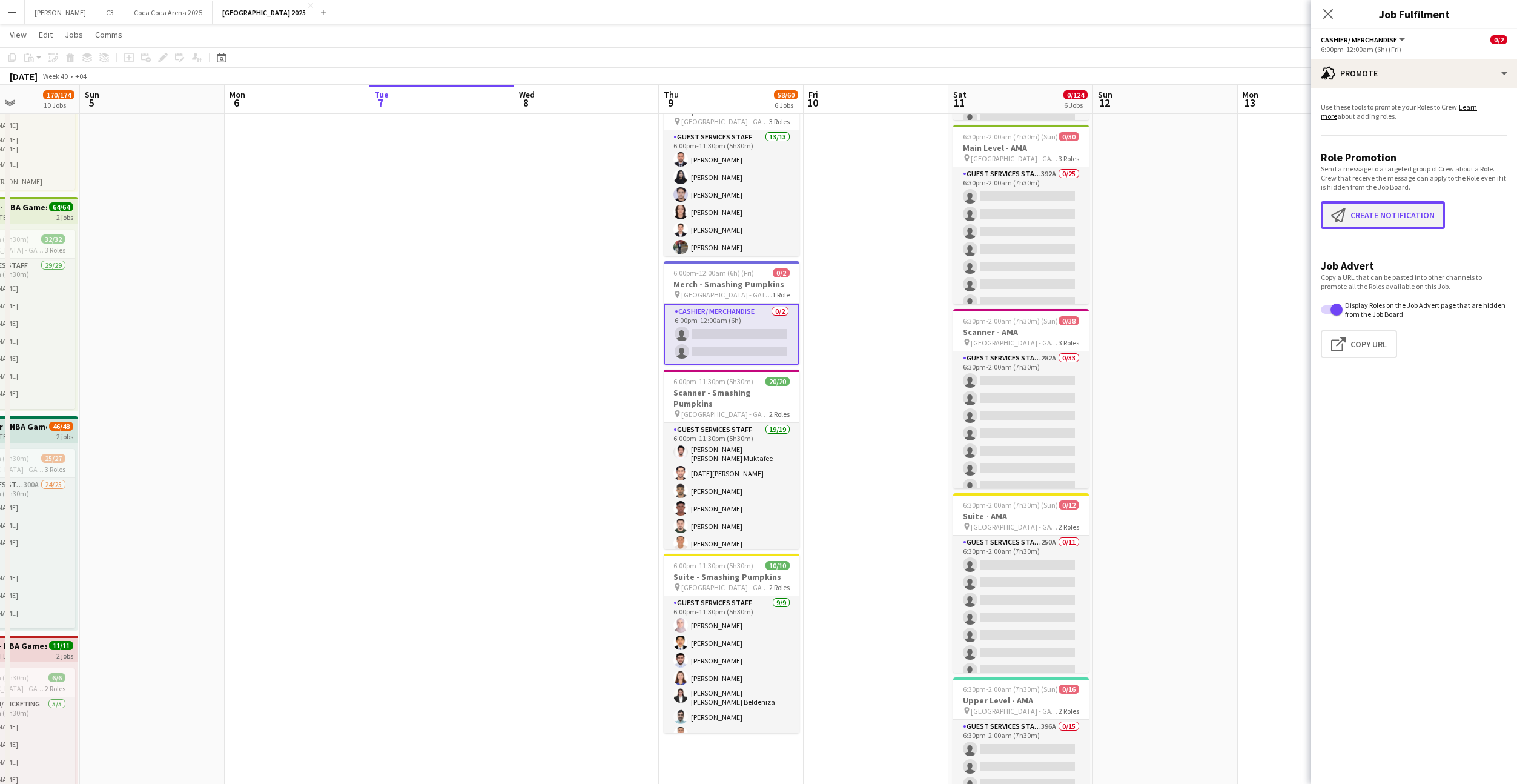
click at [1383, 225] on button "Create notification Create notification" at bounding box center [1383, 215] width 124 height 28
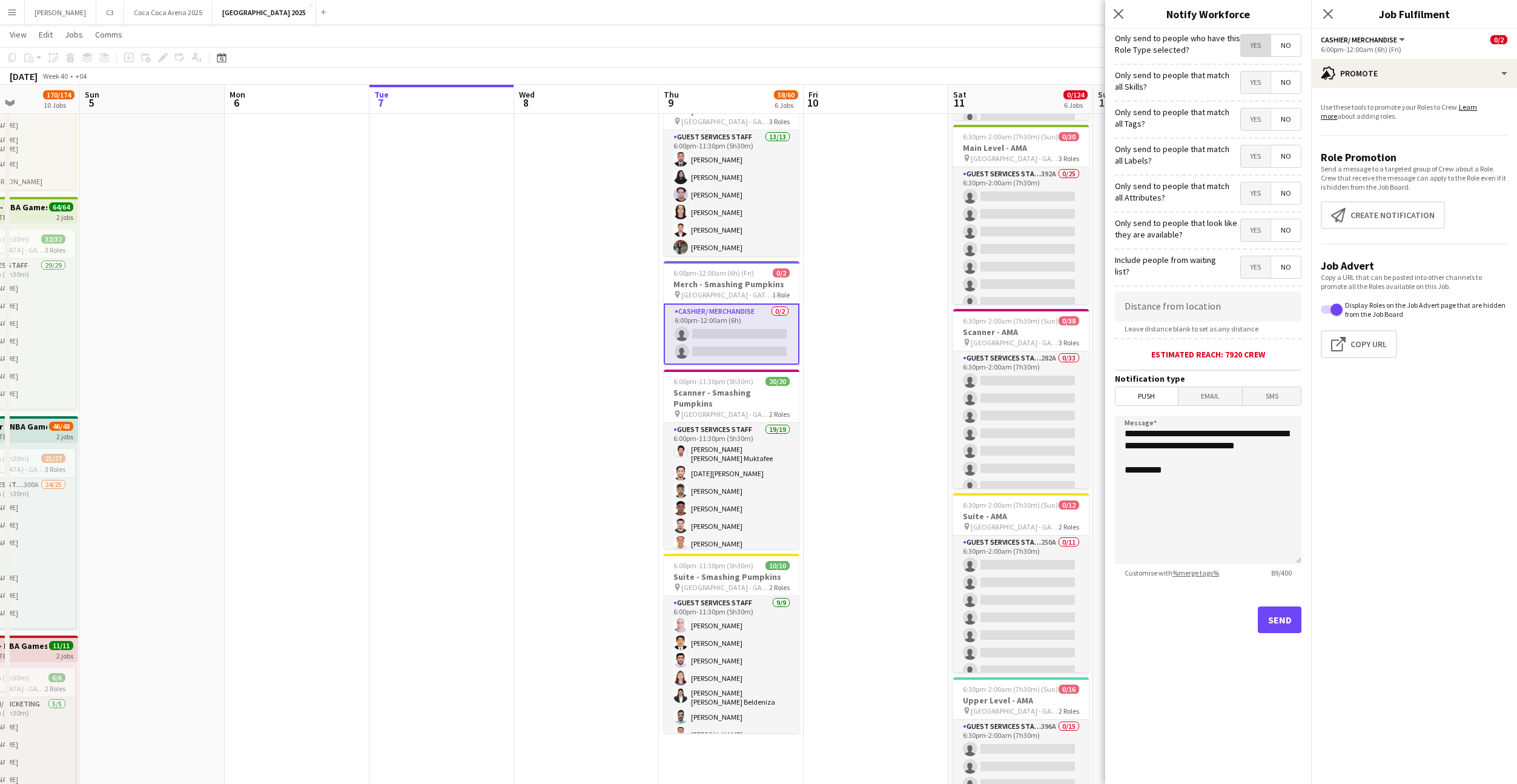
click at [1259, 53] on span "Yes" at bounding box center [1256, 45] width 29 height 22
click at [1250, 116] on span "Yes" at bounding box center [1256, 119] width 29 height 22
click at [1281, 628] on button "Send" at bounding box center [1279, 620] width 44 height 27
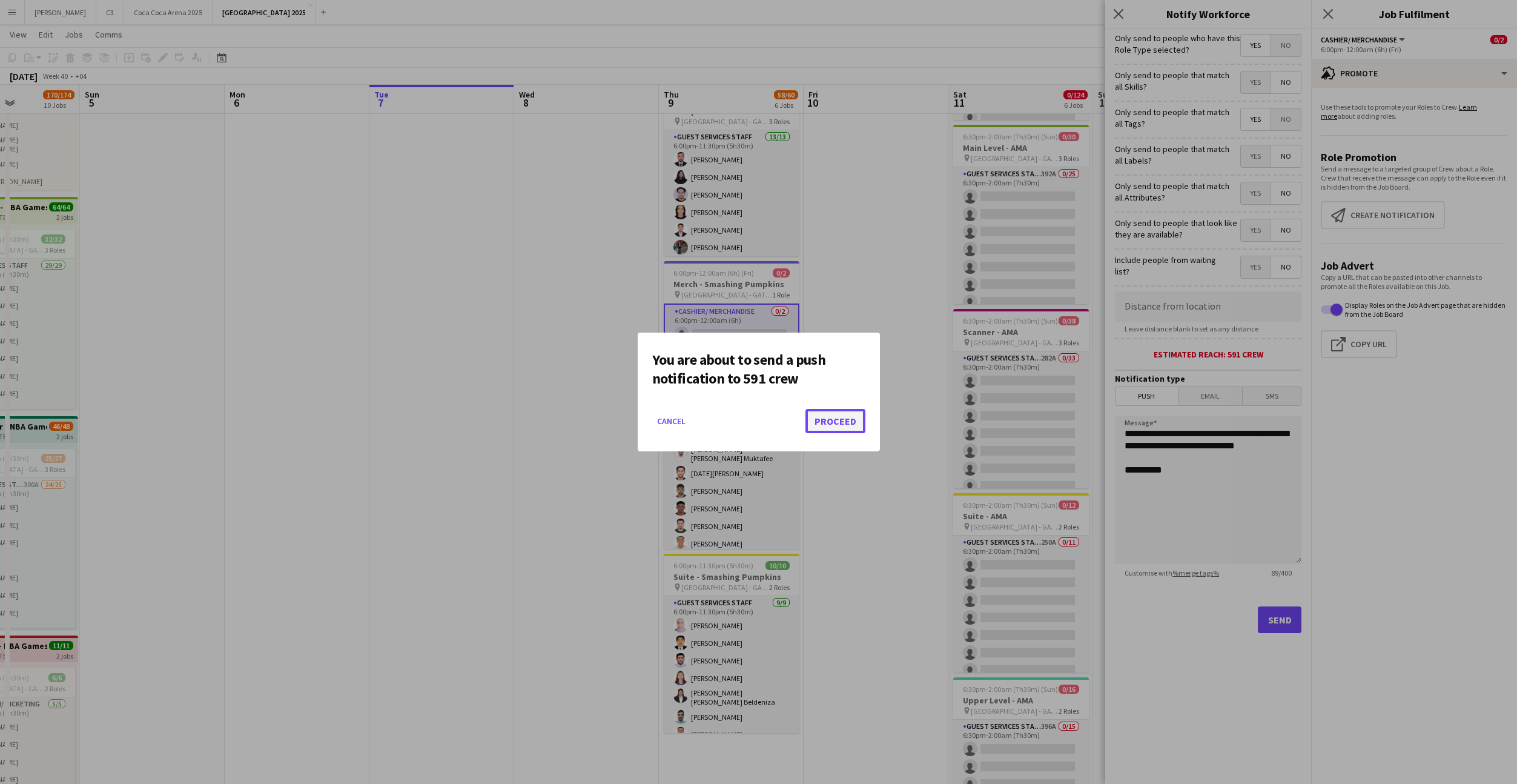
click at [853, 416] on button "Proceed" at bounding box center [836, 421] width 60 height 24
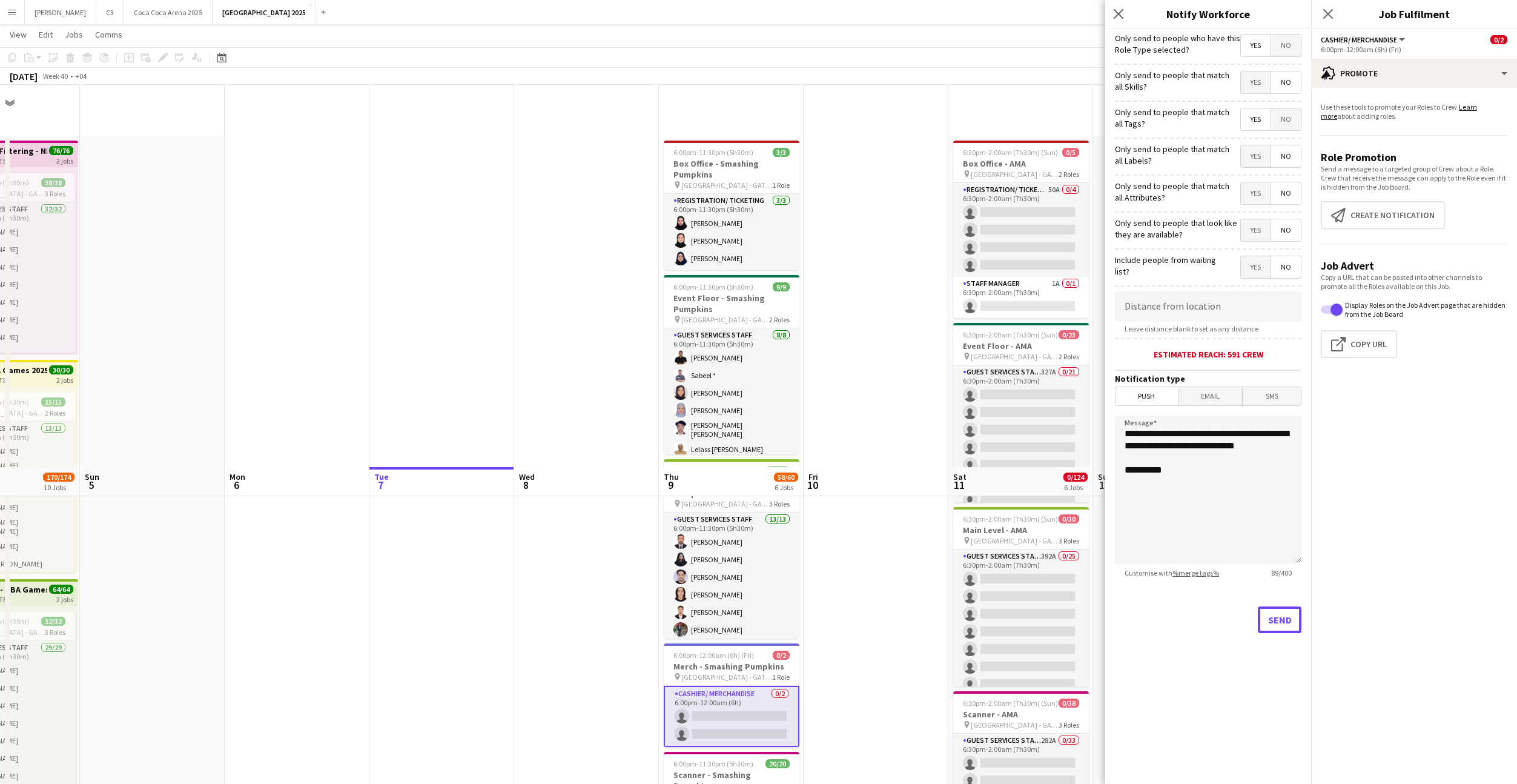
scroll to position [382, 0]
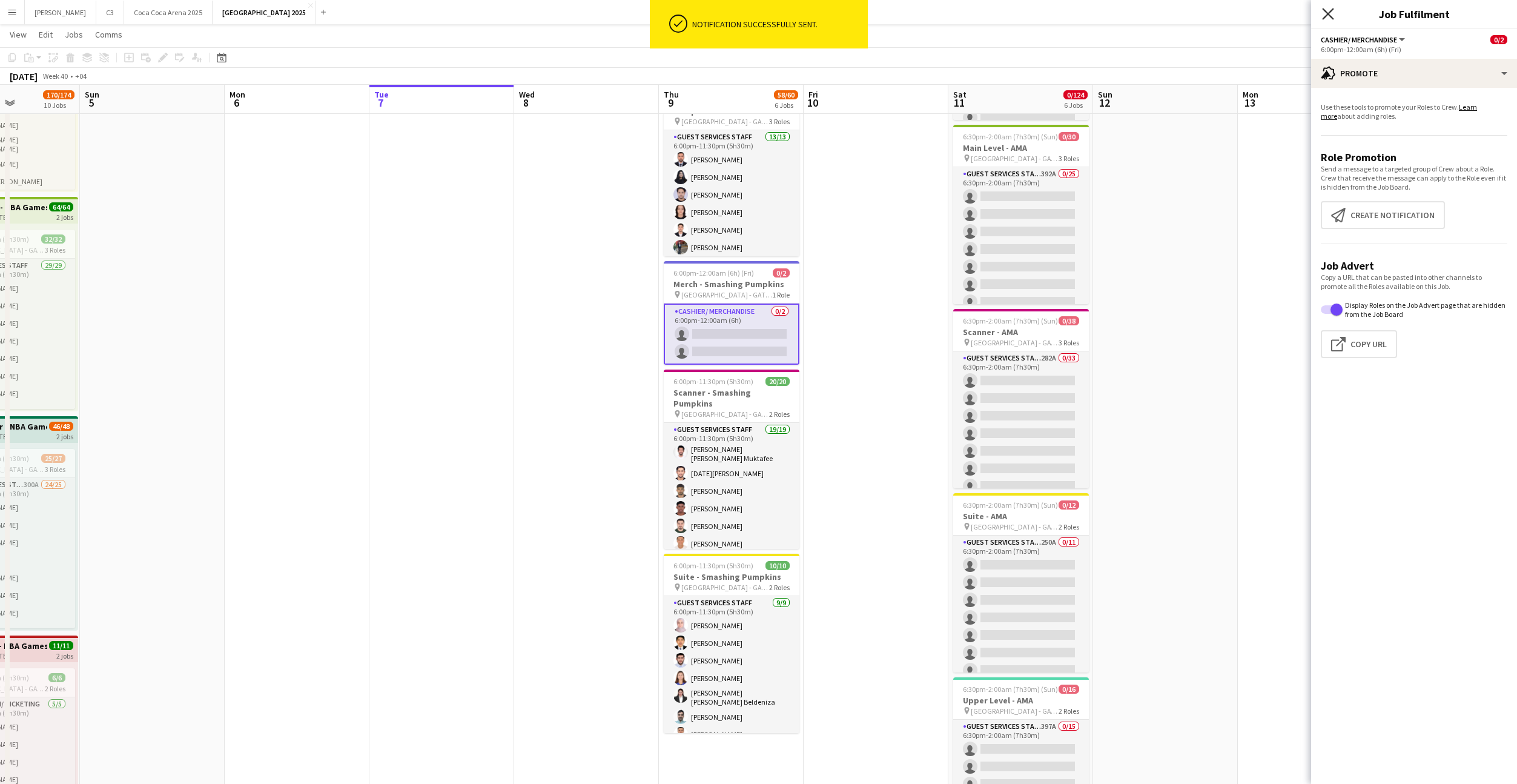
click at [1330, 14] on icon "Close pop-in" at bounding box center [1328, 14] width 11 height 11
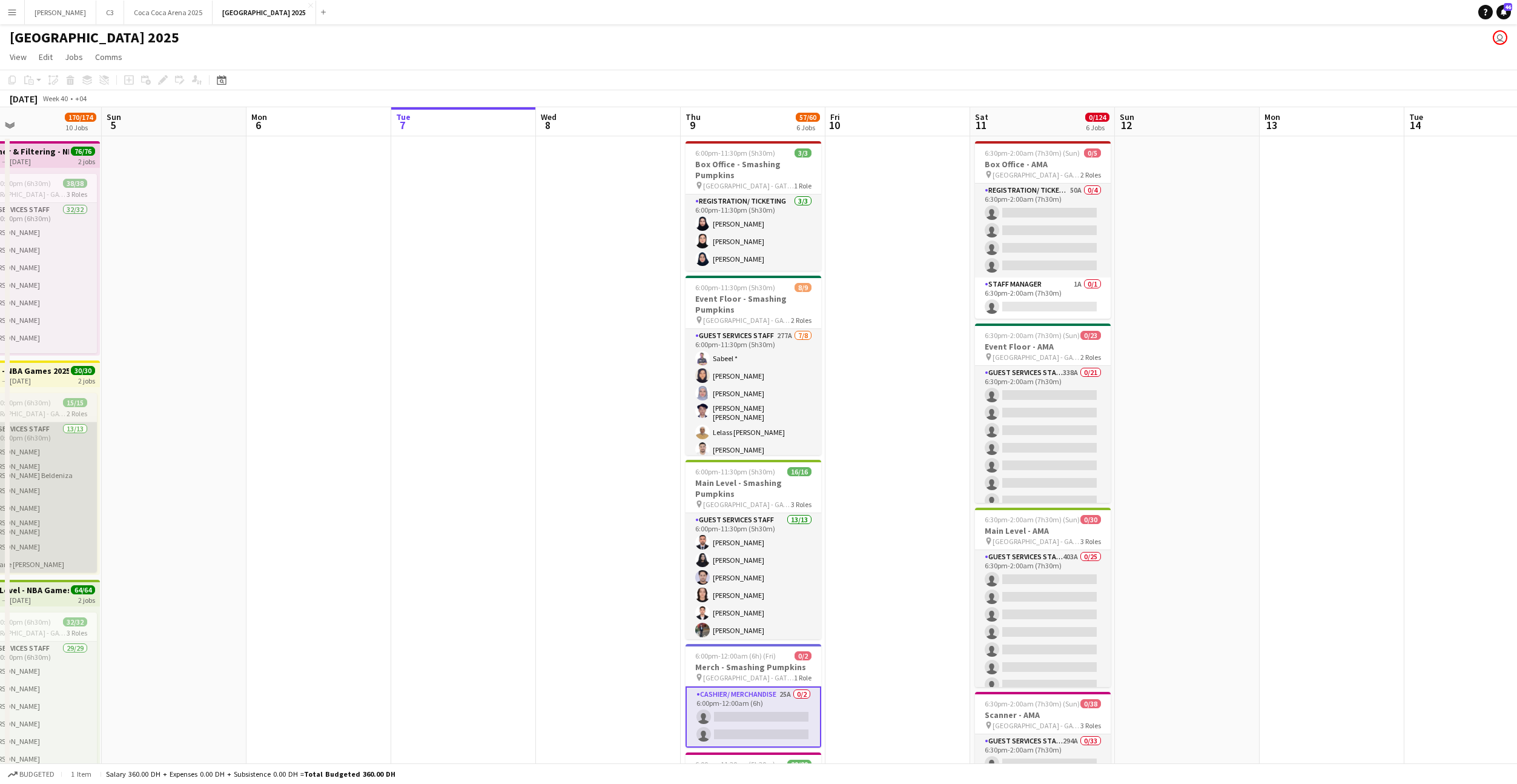
scroll to position [0, 0]
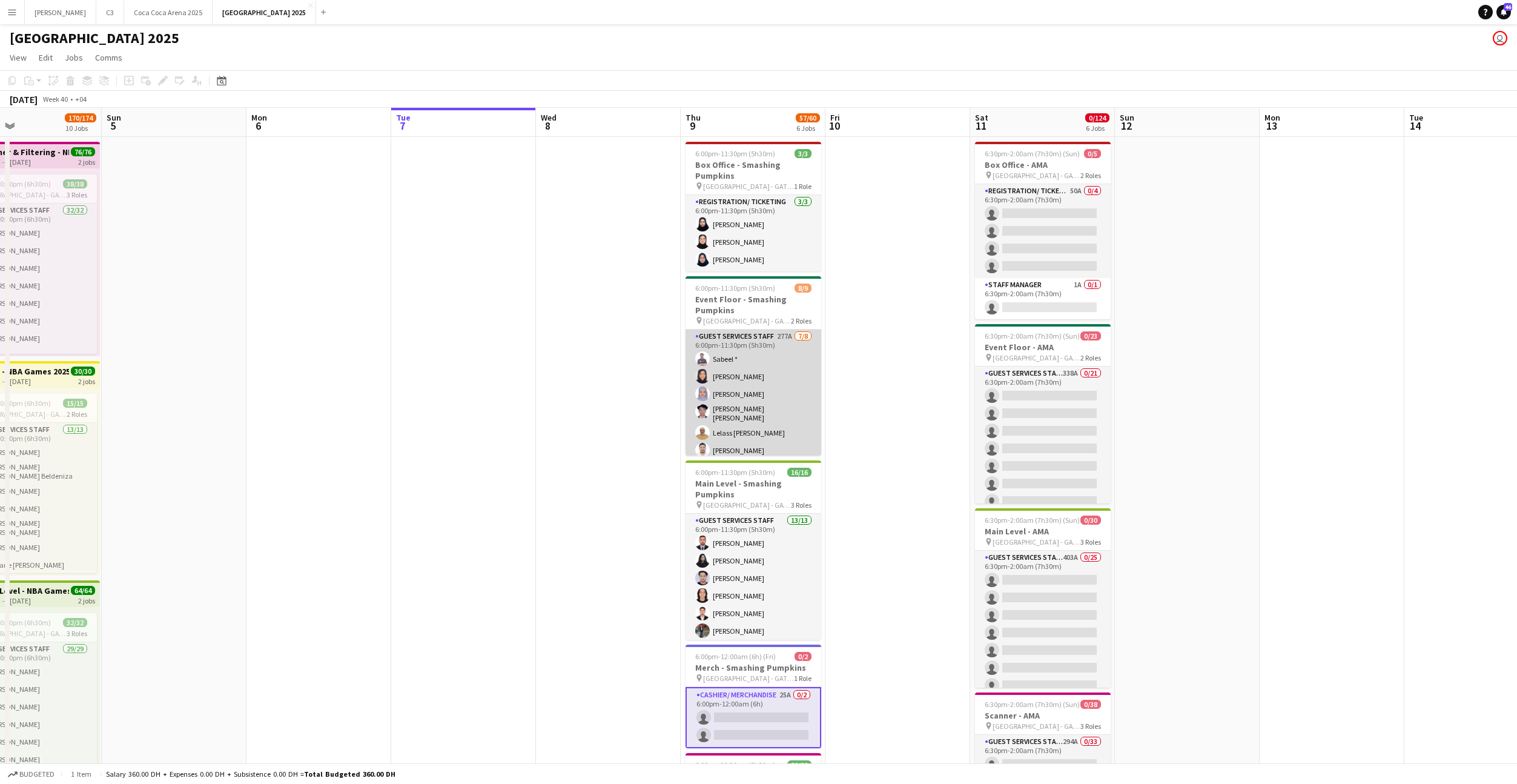
click at [778, 384] on app-card-role "Guest Services Staff 277A [DATE] 6:00pm-11:30pm (5h30m) Sabeel * [PERSON_NAME] …" at bounding box center [753, 414] width 136 height 168
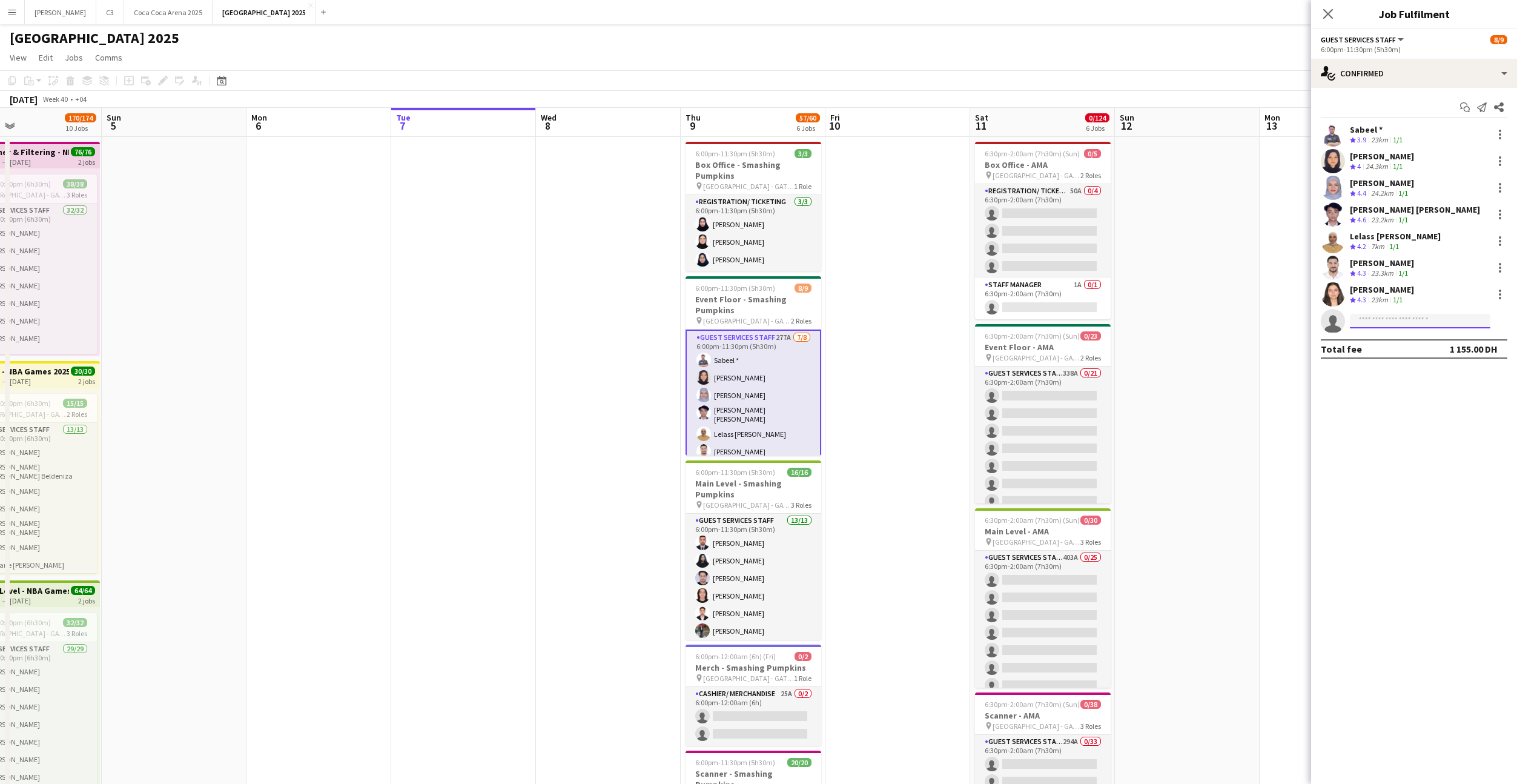
click at [1377, 323] on input at bounding box center [1421, 321] width 141 height 14
type input "********"
click at [1404, 342] on span "[PERSON_NAME]" at bounding box center [1394, 338] width 70 height 10
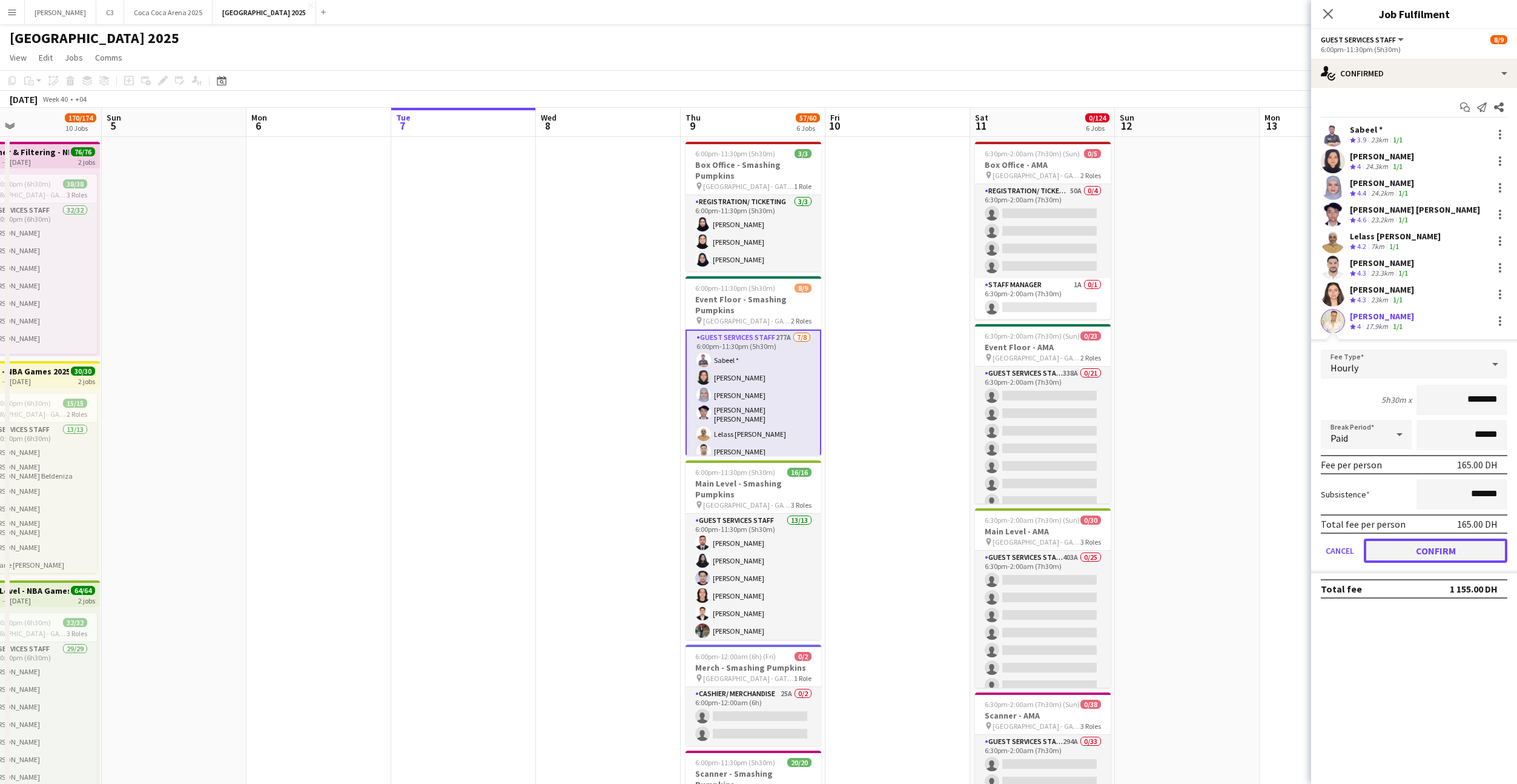
click at [1414, 552] on button "Confirm" at bounding box center [1436, 551] width 144 height 24
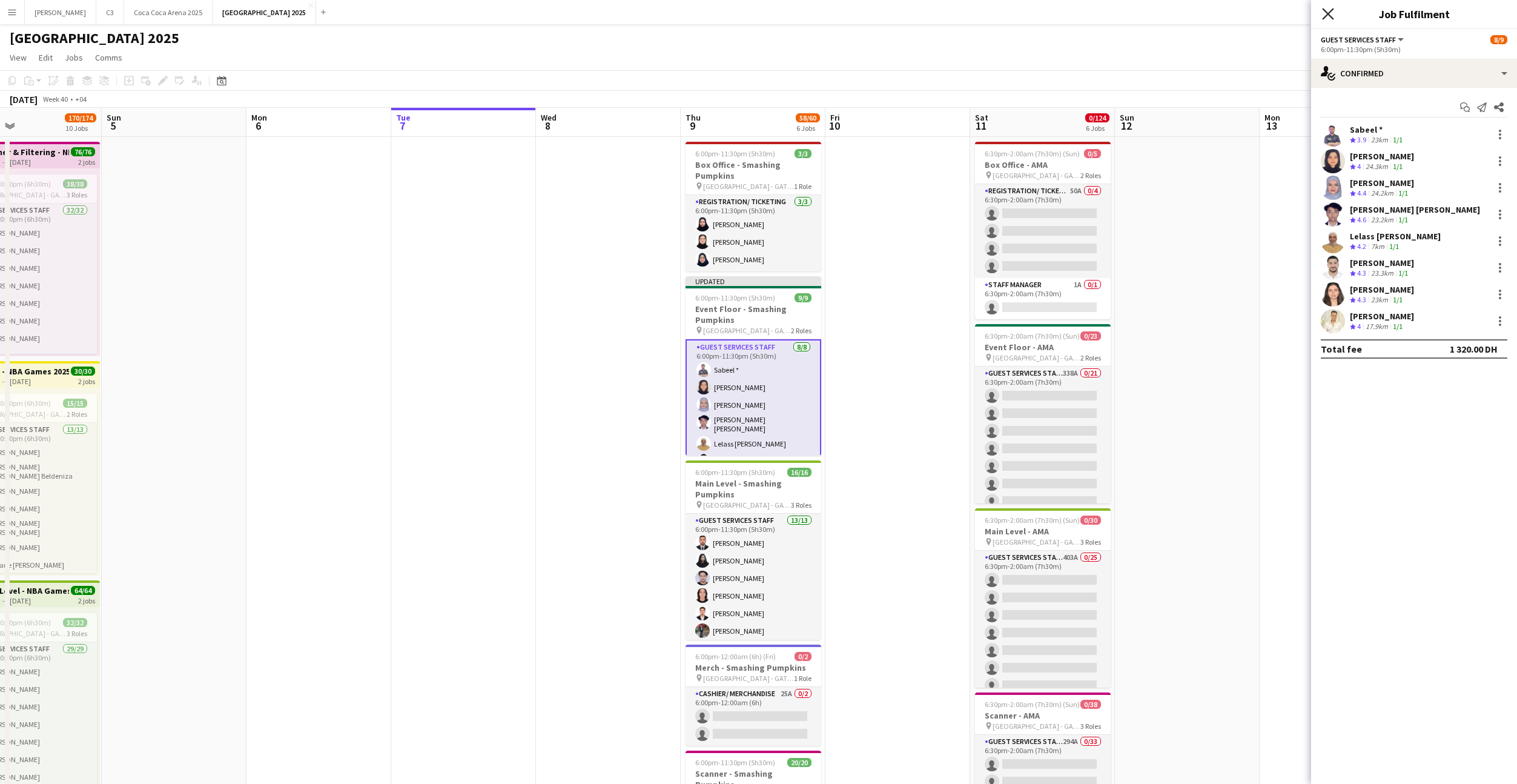
click at [1332, 16] on icon "Close pop-in" at bounding box center [1328, 14] width 11 height 11
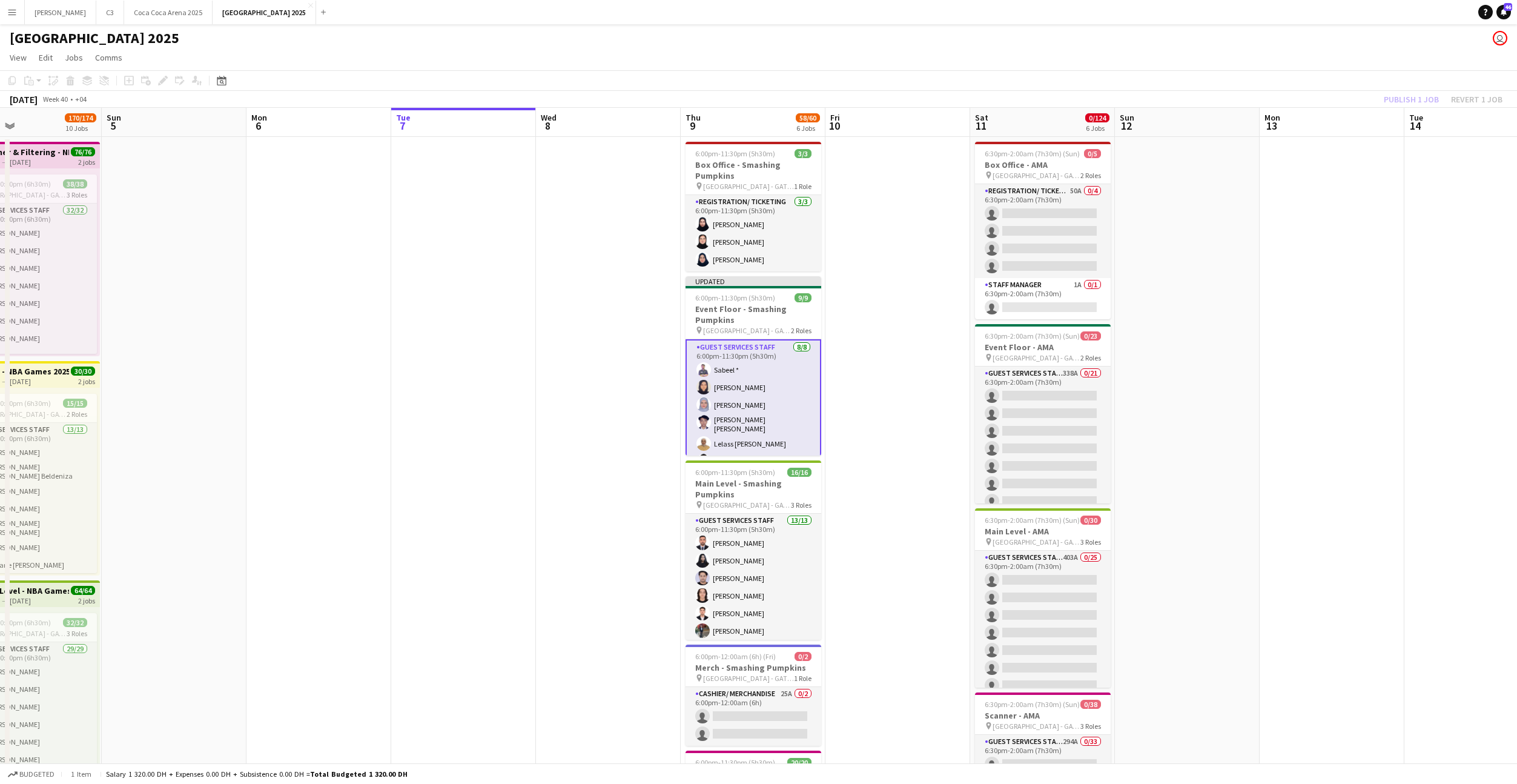
click at [1425, 93] on div "Publish 1 job Revert 1 job" at bounding box center [1444, 99] width 148 height 16
click at [1425, 93] on button "Publish 1 job" at bounding box center [1411, 99] width 65 height 16
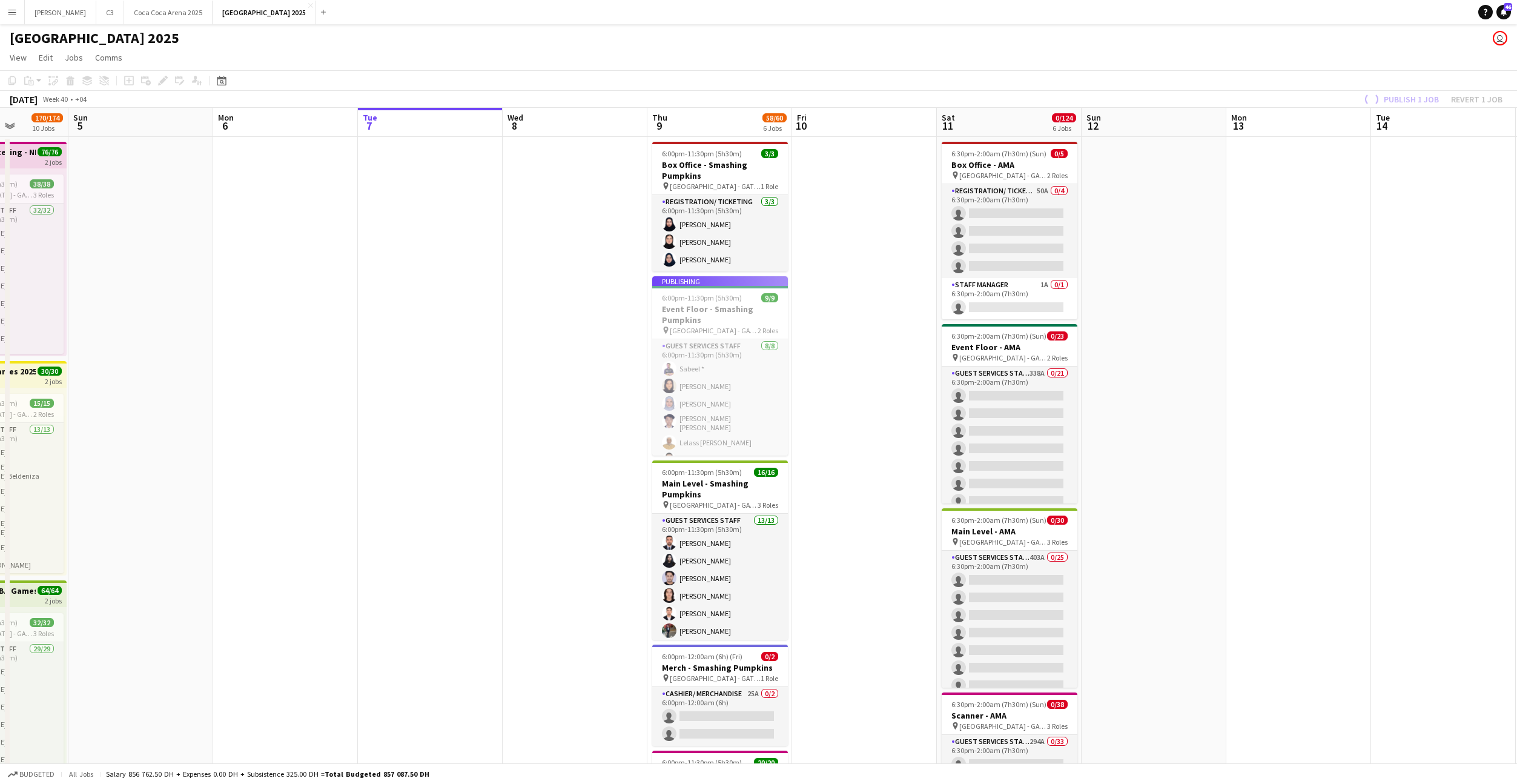
scroll to position [0, 372]
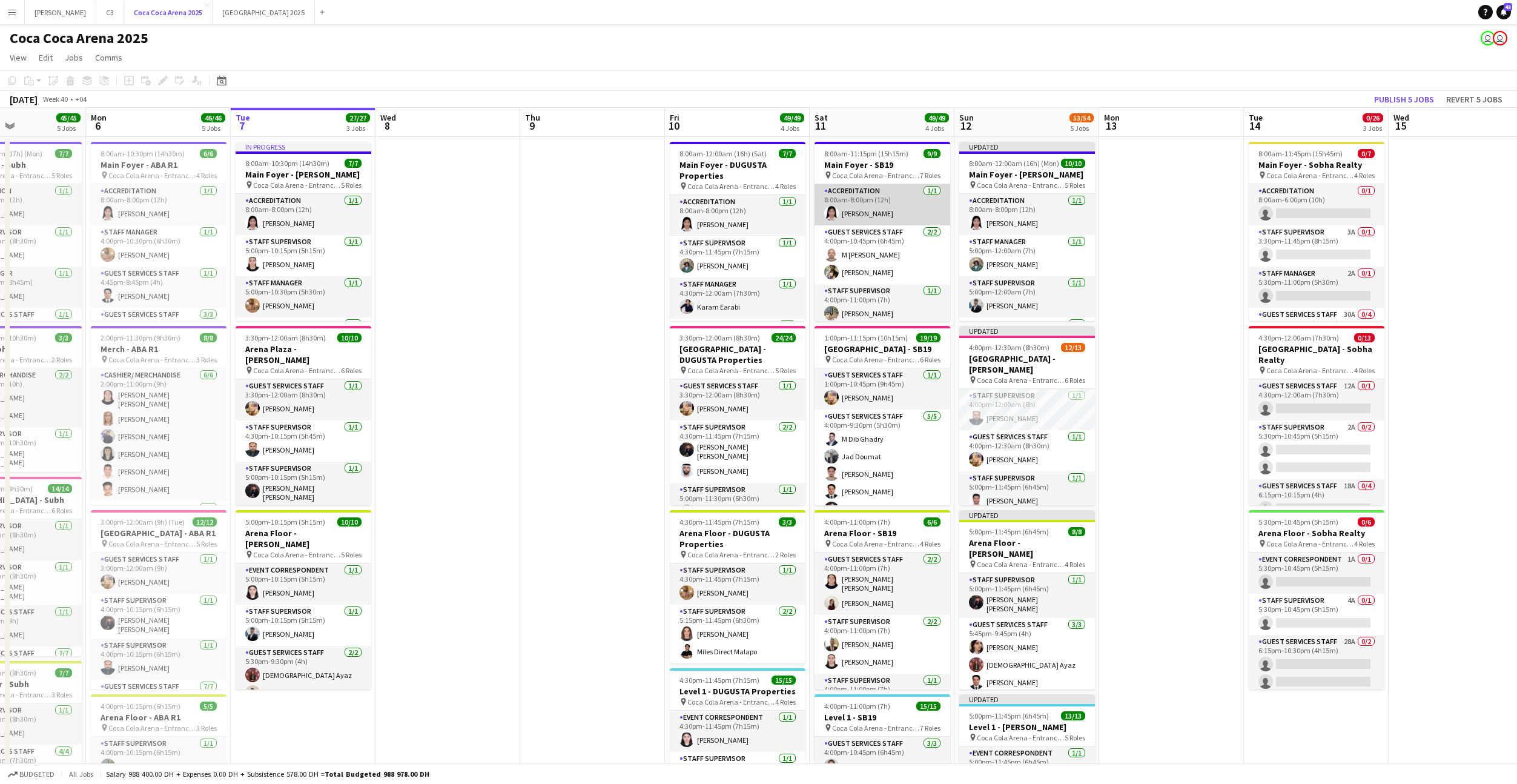
scroll to position [0, 526]
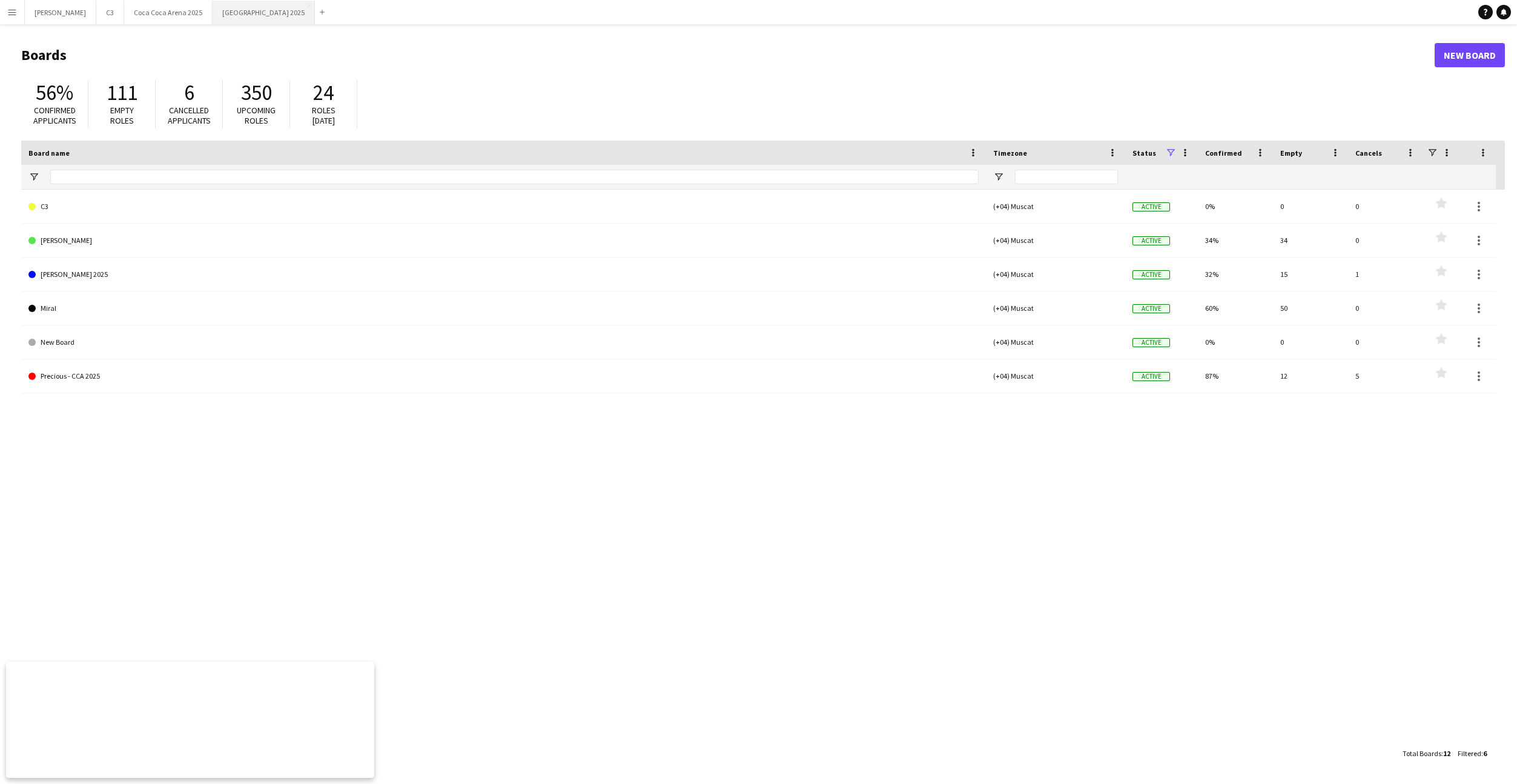
click at [213, 18] on button "Etihad Arena 2025 Close" at bounding box center [263, 12] width 103 height 24
